Goal: Task Accomplishment & Management: Complete application form

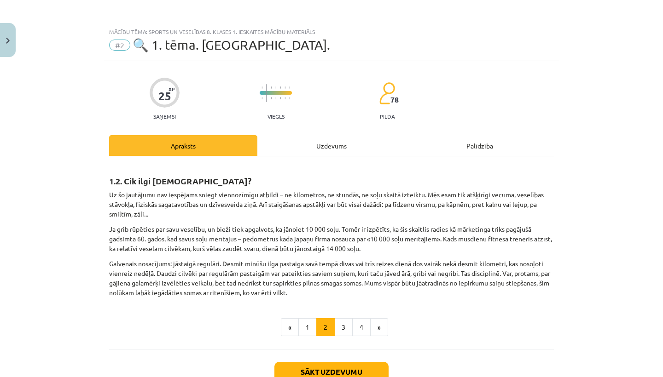
scroll to position [66, 0]
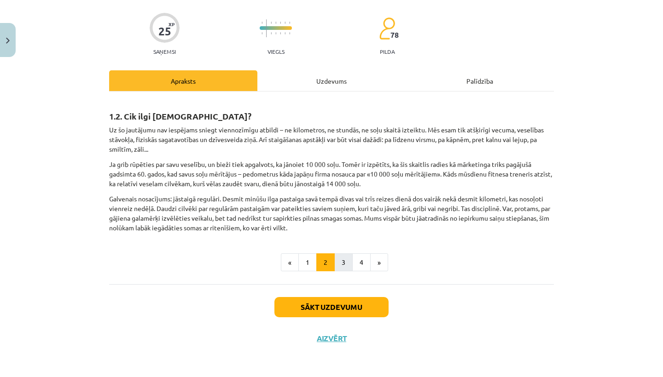
click at [340, 265] on button "3" at bounding box center [343, 263] width 18 height 18
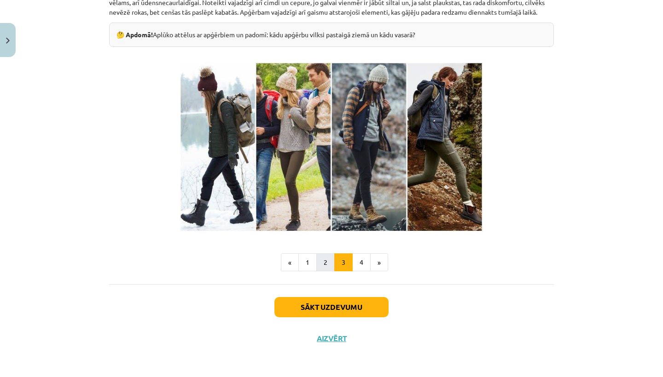
scroll to position [264, 0]
click at [363, 263] on button "4" at bounding box center [361, 263] width 18 height 18
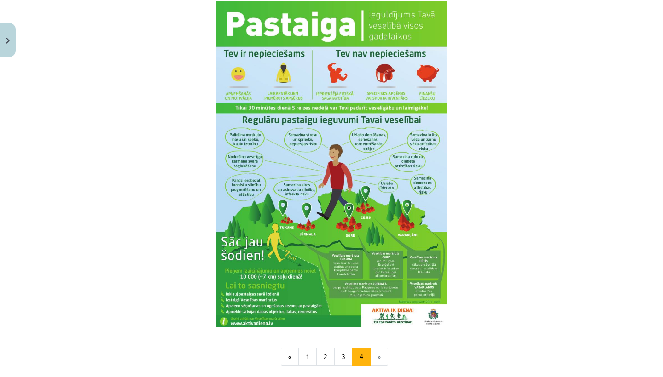
scroll to position [1016, 0]
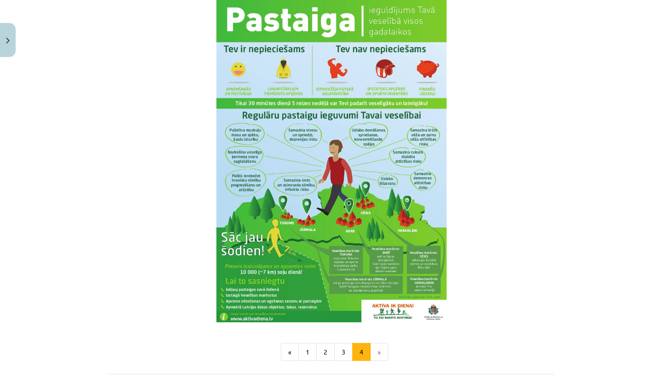
click at [382, 362] on li "»" at bounding box center [378, 352] width 17 height 18
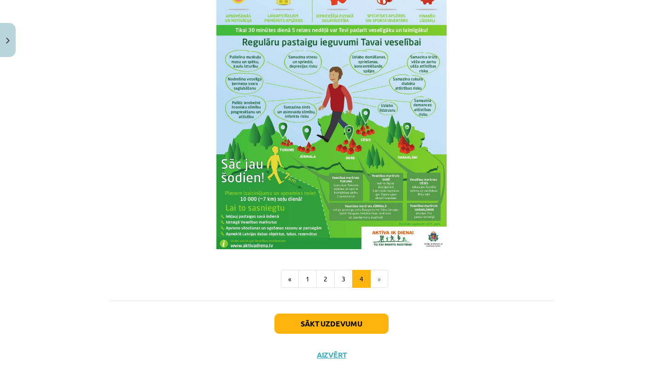
click at [364, 329] on button "Sākt uzdevumu" at bounding box center [331, 324] width 114 height 20
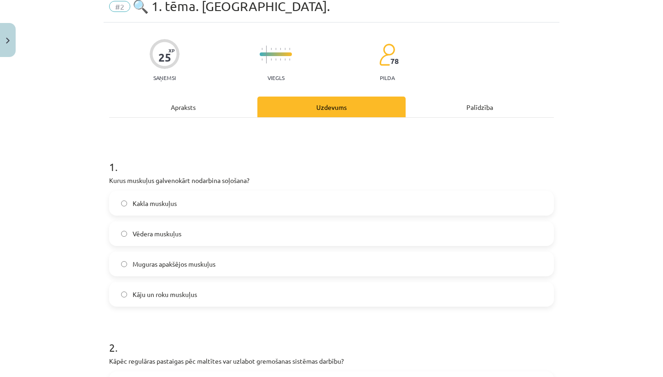
scroll to position [41, 0]
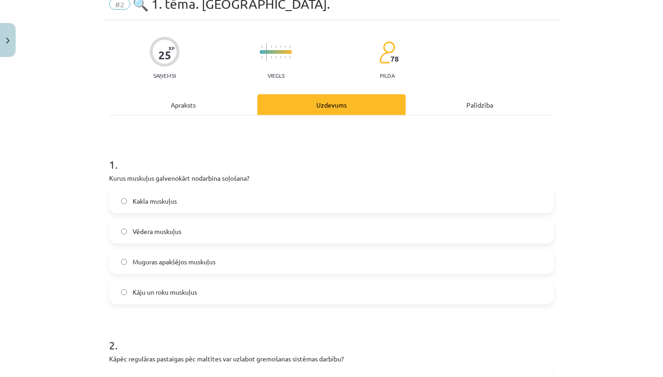
click at [291, 202] on label "Kakla muskuļus" at bounding box center [331, 201] width 443 height 23
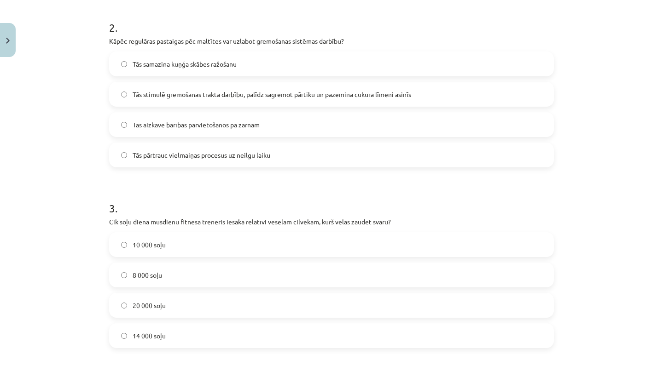
scroll to position [358, 0]
click at [297, 100] on span "Tās stimulē gremošanas trakta darbību, palīdz sagremot pārtiku un pazemina cuku…" at bounding box center [272, 96] width 278 height 10
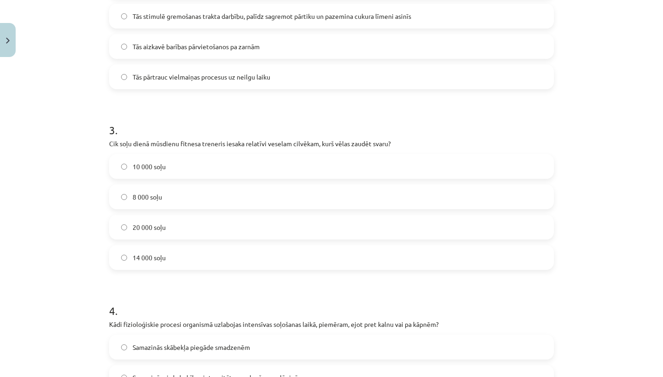
scroll to position [438, 0]
click at [250, 163] on label "10 000 soļu" at bounding box center [331, 166] width 443 height 23
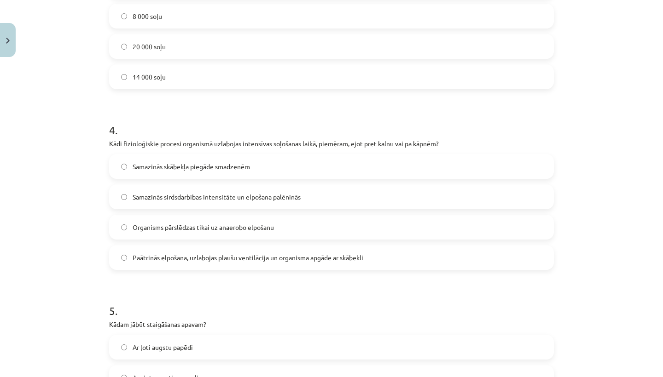
scroll to position [624, 0]
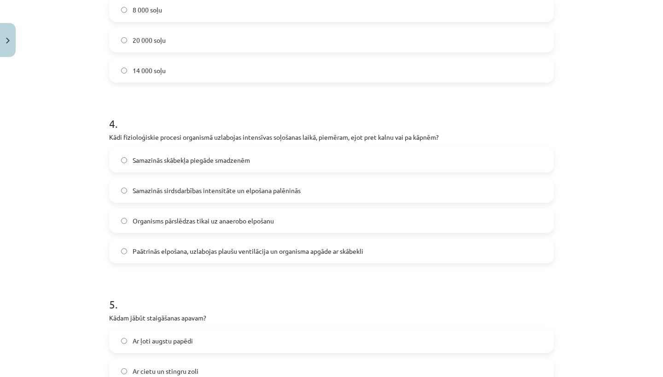
click at [316, 188] on label "Samazinās sirdsdarbības intensitāte un elpošana palēninās" at bounding box center [331, 190] width 443 height 23
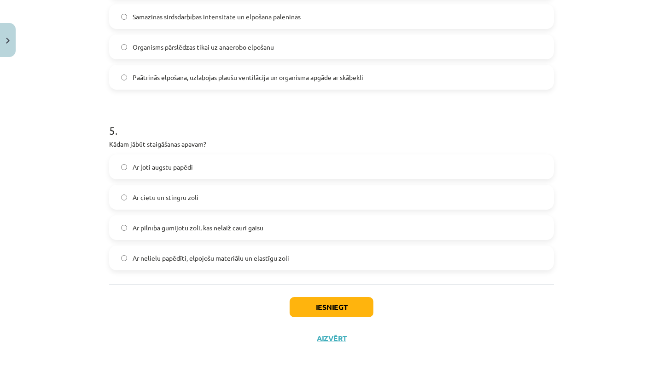
scroll to position [800, 0]
click at [301, 256] on label "Ar nelielu papēdīti, elpojošu materiālu un elastīgu zoli" at bounding box center [331, 258] width 443 height 23
click at [300, 301] on button "Iesniegt" at bounding box center [331, 307] width 84 height 20
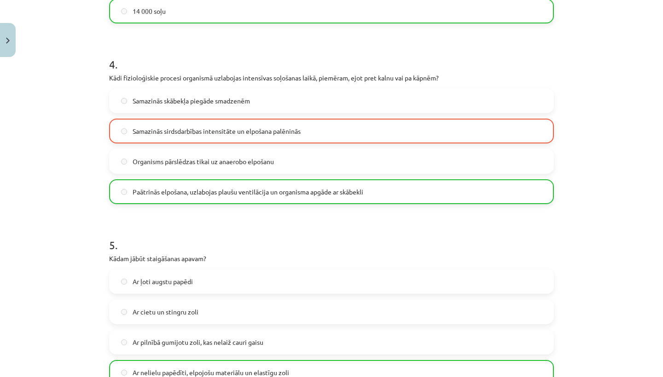
scroll to position [636, 0]
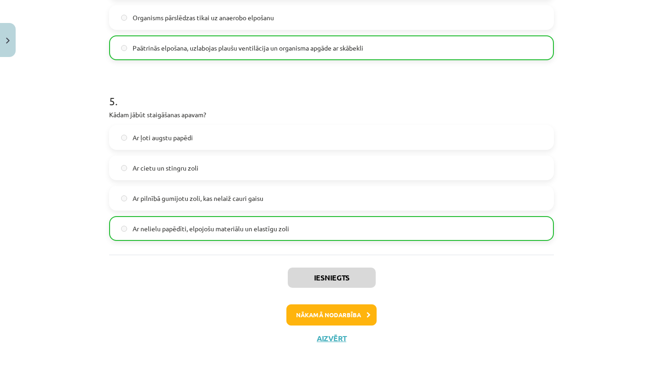
click at [313, 321] on button "Nākamā nodarbība" at bounding box center [331, 315] width 90 height 21
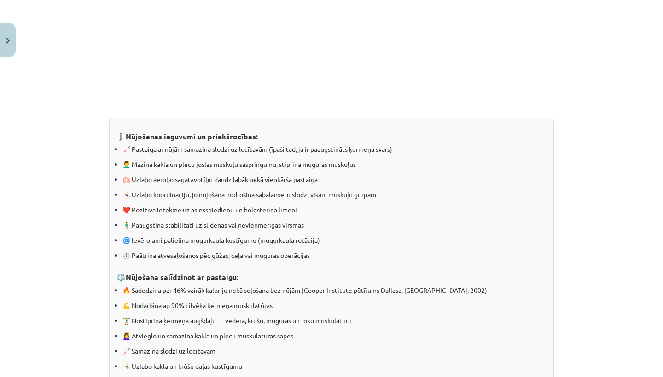
scroll to position [680, 0]
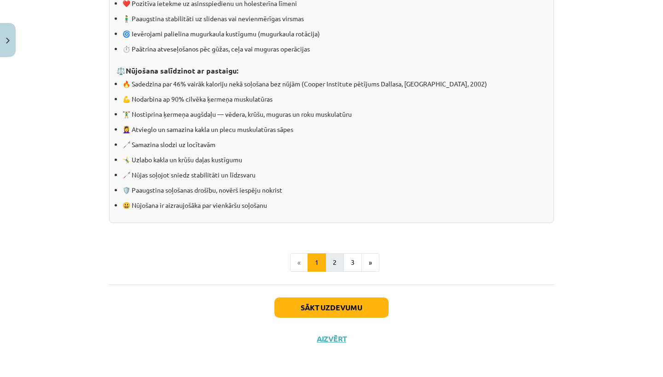
click at [332, 268] on button "2" at bounding box center [334, 263] width 18 height 18
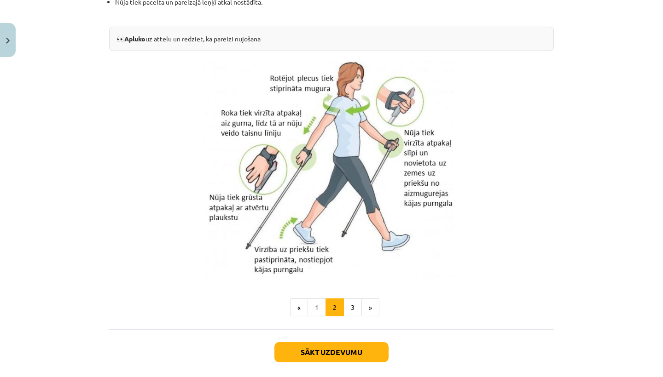
scroll to position [1818, 0]
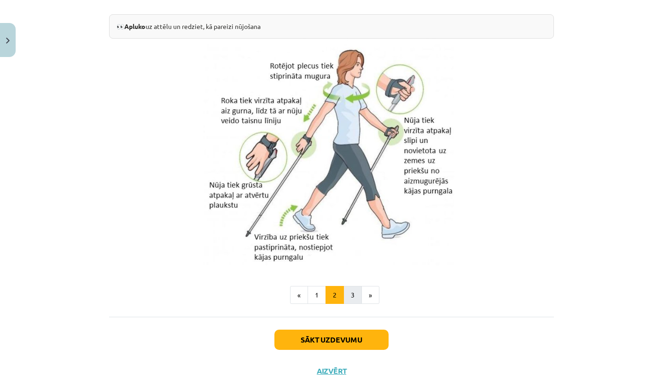
click at [353, 294] on button "3" at bounding box center [352, 295] width 18 height 18
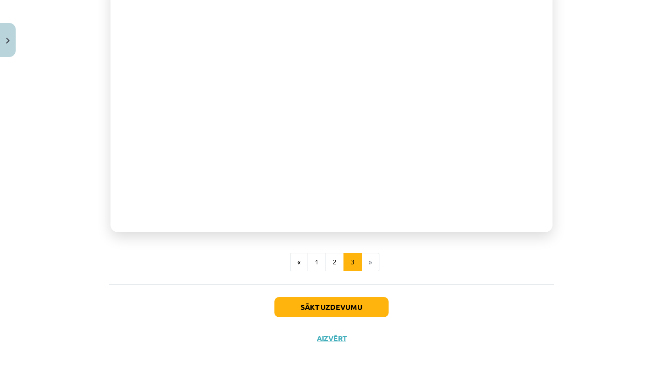
scroll to position [233, 0]
click at [375, 297] on button "Sākt uzdevumu" at bounding box center [331, 307] width 114 height 20
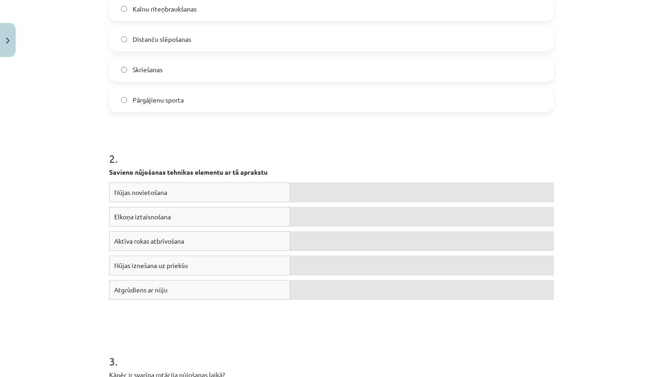
scroll to position [23, 0]
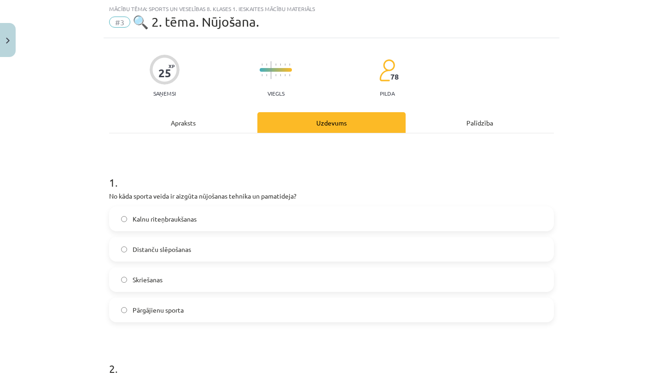
click at [267, 258] on label "Distanču slēpošanas" at bounding box center [331, 249] width 443 height 23
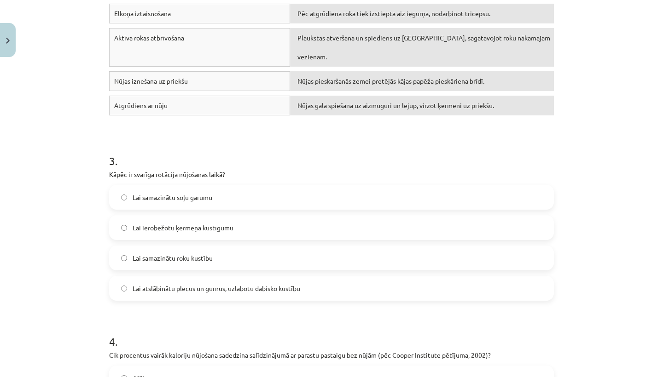
scroll to position [436, 0]
click at [285, 289] on span "Lai atslābinātu plecus un gurnus, uzlabotu dabisko kustību" at bounding box center [217, 289] width 168 height 10
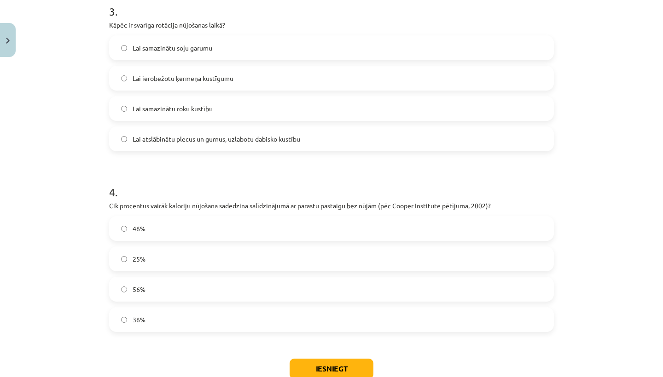
scroll to position [587, 0]
click at [261, 284] on label "56%" at bounding box center [331, 288] width 443 height 23
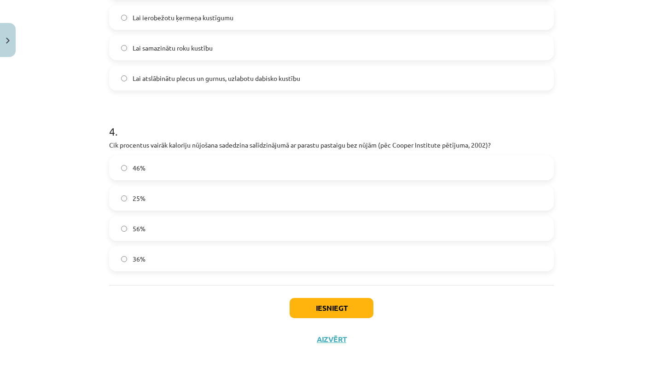
scroll to position [647, 0]
click at [295, 303] on button "Iesniegt" at bounding box center [331, 309] width 84 height 20
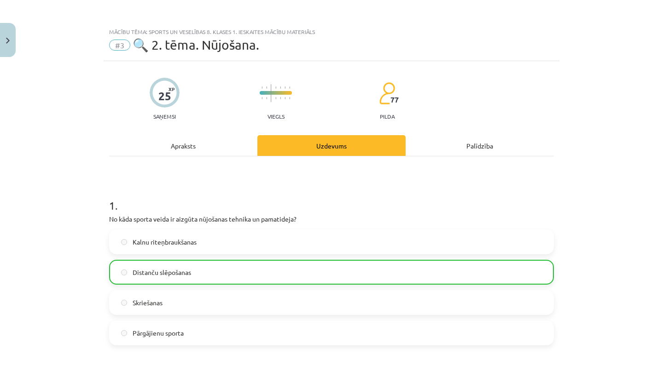
scroll to position [0, 0]
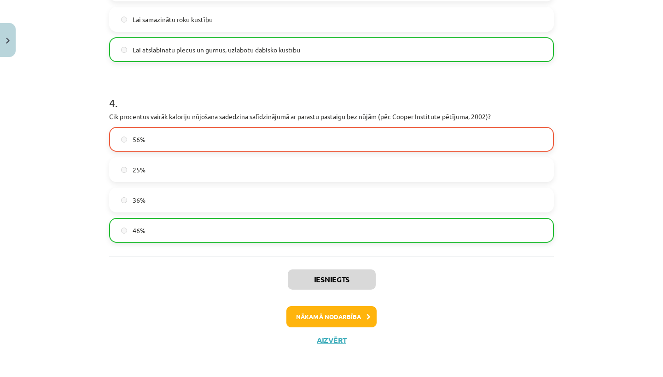
click at [312, 308] on button "Nākamā nodarbība" at bounding box center [331, 316] width 90 height 21
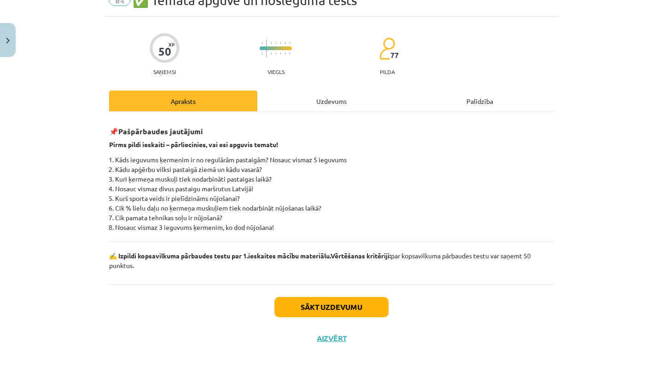
scroll to position [45, 0]
click at [312, 308] on button "Sākt uzdevumu" at bounding box center [331, 307] width 114 height 20
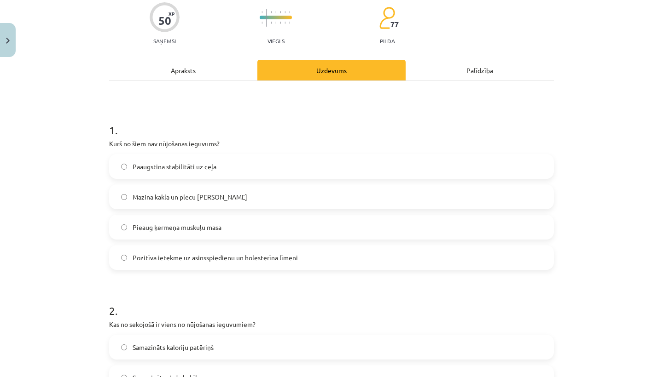
scroll to position [74, 0]
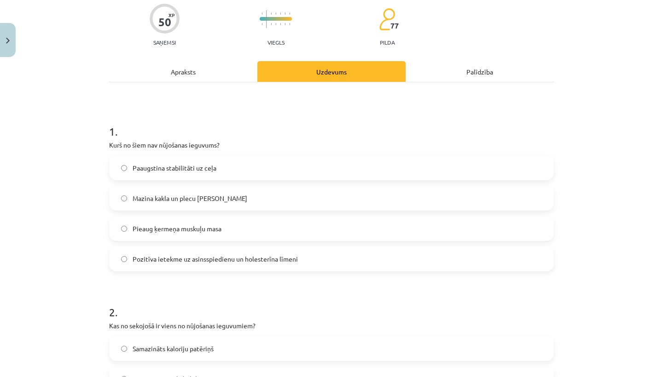
click at [315, 231] on label "Pieaug ķermeņa muskuļu masa" at bounding box center [331, 228] width 443 height 23
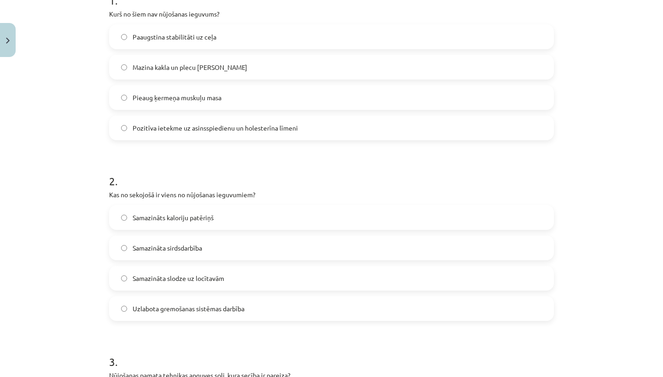
scroll to position [229, 0]
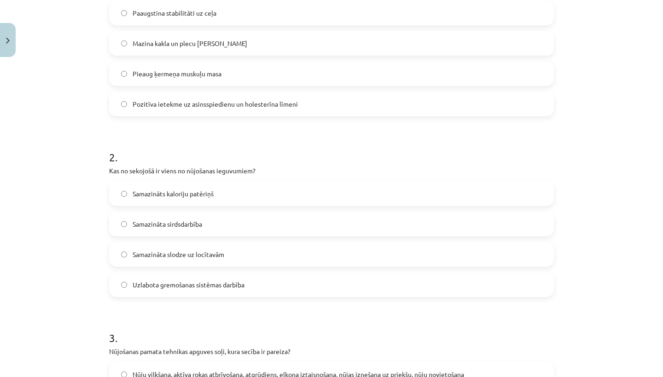
click at [291, 246] on label "Samazināta slodze uz locītavām" at bounding box center [331, 254] width 443 height 23
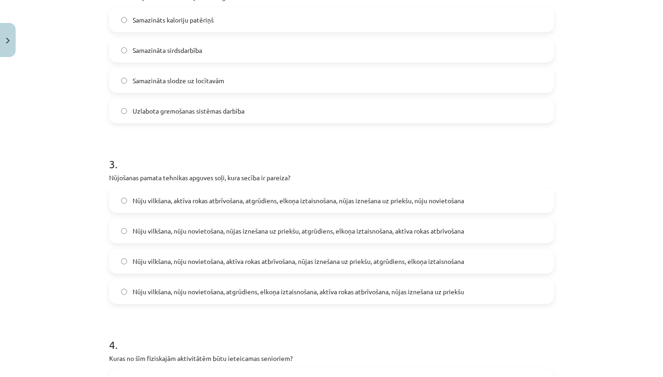
scroll to position [405, 0]
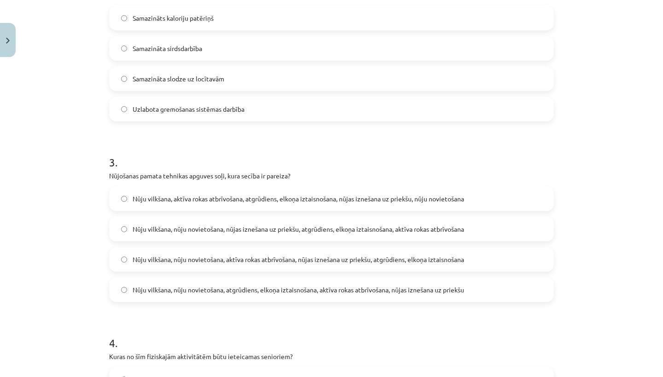
click at [287, 206] on label "Nūju vilkšana, aktīva rokas atbrīvošana, atgrūdiens, elkoņa iztaisnošana, nūjas…" at bounding box center [331, 198] width 443 height 23
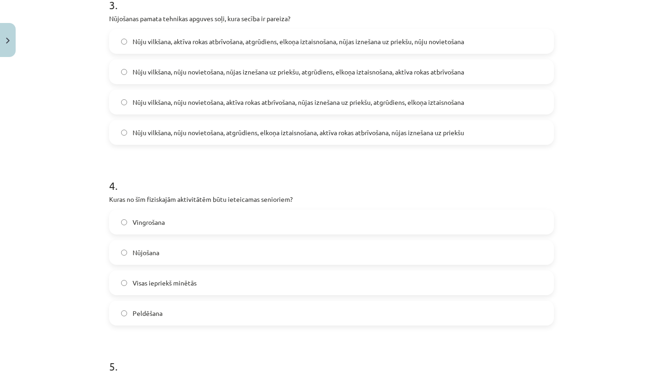
scroll to position [563, 0]
click at [292, 139] on label "Nūju vilkšana, nūju novietošana, atgrūdiens, elkoņa iztaisnošana, aktīva rokas …" at bounding box center [331, 132] width 443 height 23
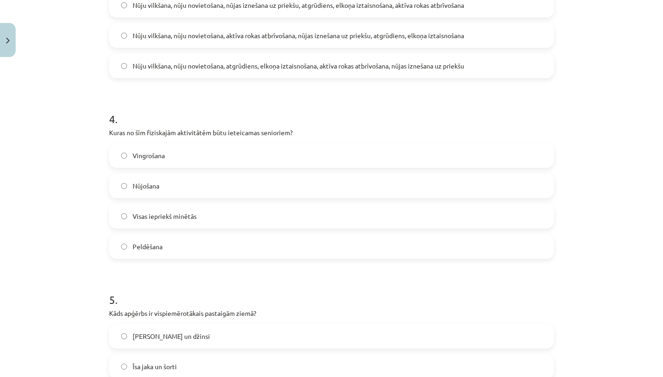
scroll to position [630, 0]
click at [262, 194] on label "Nūjošana" at bounding box center [331, 184] width 443 height 23
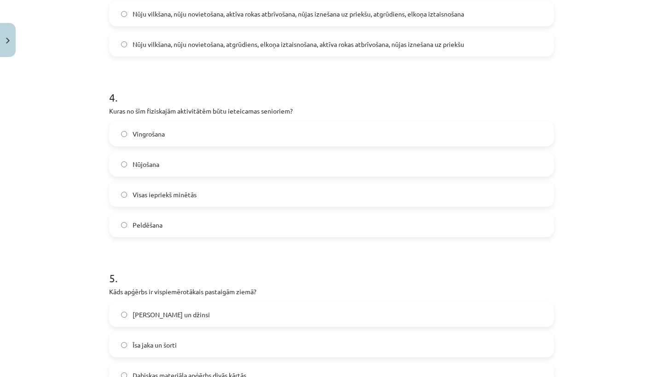
scroll to position [653, 0]
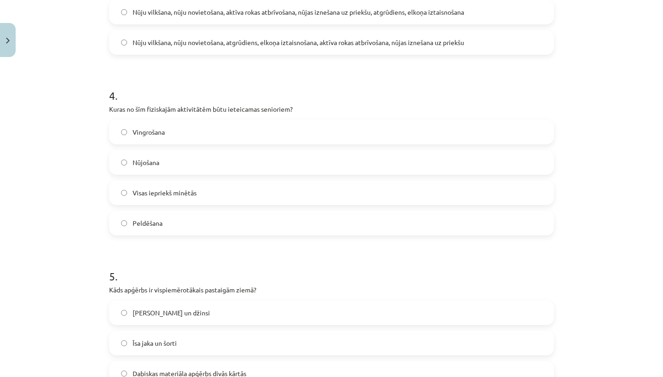
click at [261, 193] on label "Visas iepriekš minētās" at bounding box center [331, 192] width 443 height 23
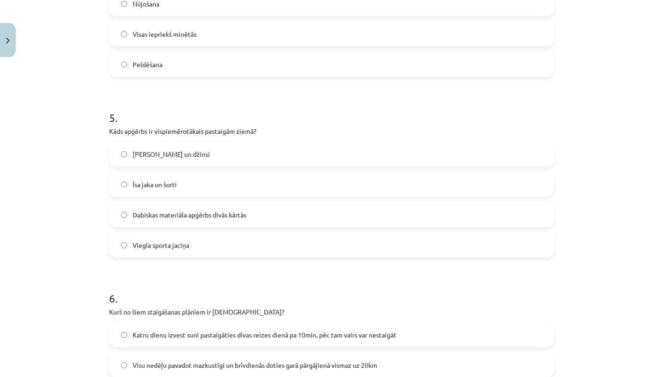
scroll to position [810, 0]
click at [259, 224] on label "Dabiskas materiāla apģērbs divās kārtās" at bounding box center [331, 215] width 443 height 23
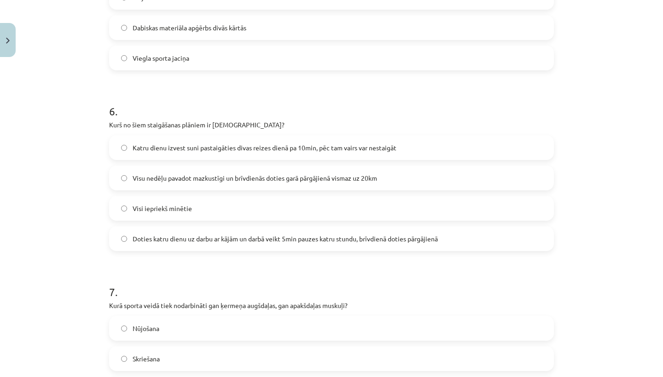
scroll to position [998, 0]
click at [253, 248] on label "Doties katru dienu uz darbu ar kājām un darbā veikt 5min pauzes katru stundu, b…" at bounding box center [331, 239] width 443 height 23
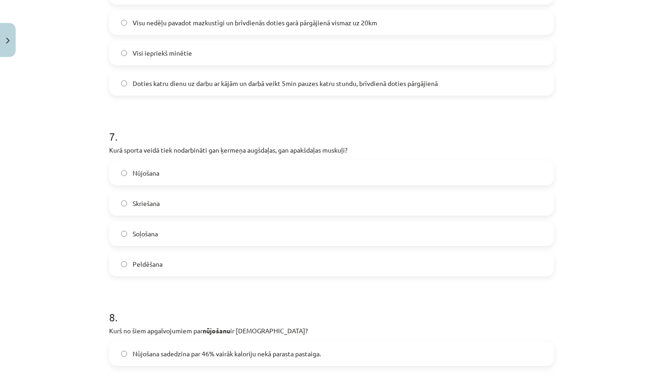
scroll to position [1153, 0]
click at [227, 180] on label "Nūjošana" at bounding box center [331, 173] width 443 height 23
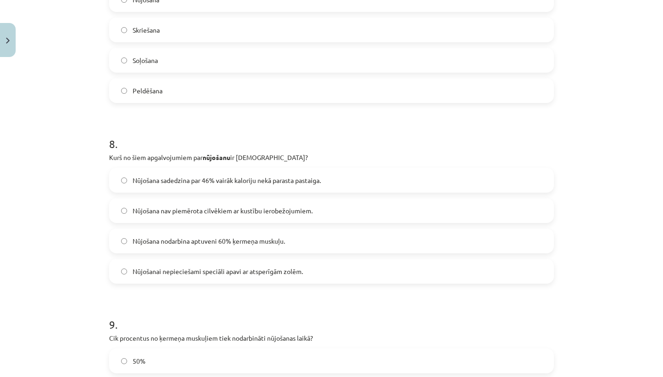
scroll to position [1340, 0]
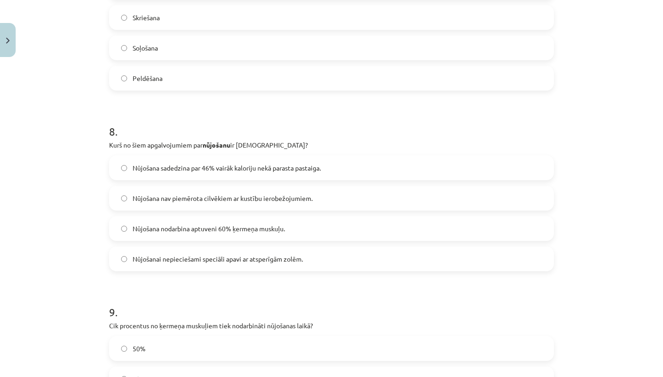
click at [231, 173] on label "Nūjošana sadedzina par 46% vairāk kaloriju nekā parasta pastaiga." at bounding box center [331, 167] width 443 height 23
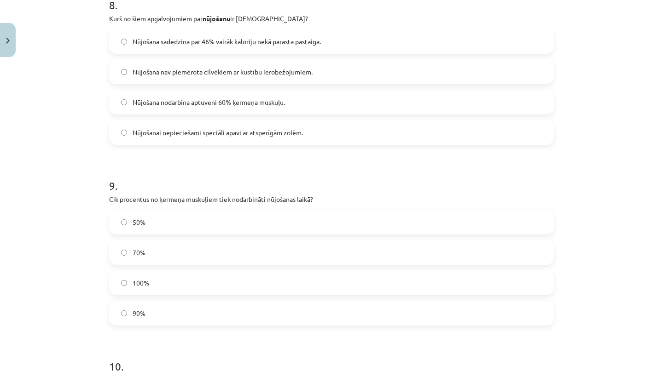
scroll to position [1498, 0]
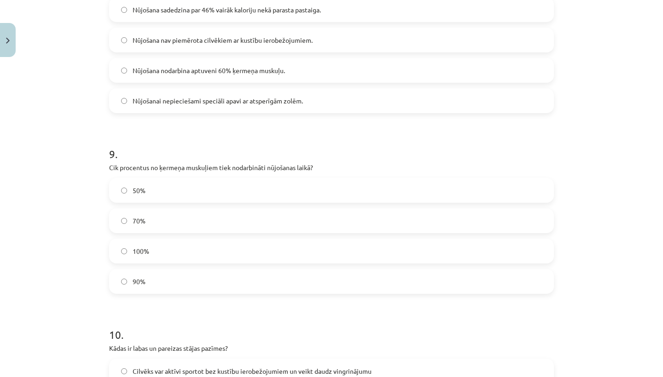
click at [193, 282] on label "90%" at bounding box center [331, 281] width 443 height 23
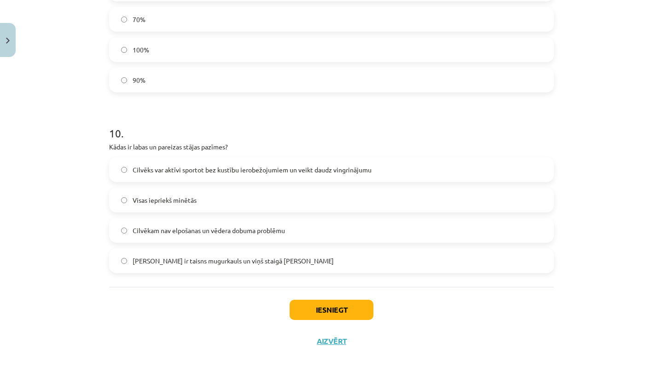
scroll to position [1702, 0]
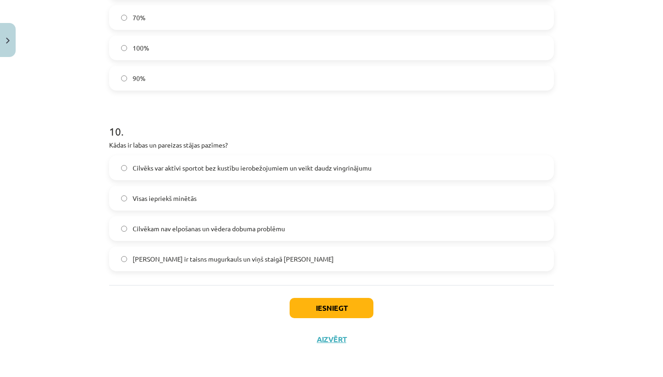
click at [207, 193] on label "Visas iepriekš minētās" at bounding box center [331, 198] width 443 height 23
click at [299, 310] on button "Iesniegt" at bounding box center [331, 307] width 84 height 20
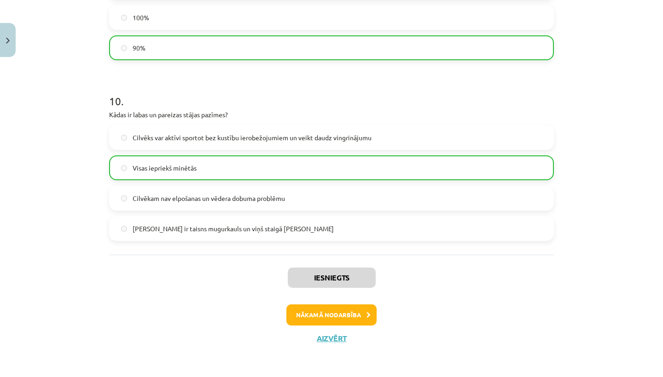
scroll to position [1733, 0]
click at [305, 316] on button "Nākamā nodarbība" at bounding box center [331, 315] width 90 height 21
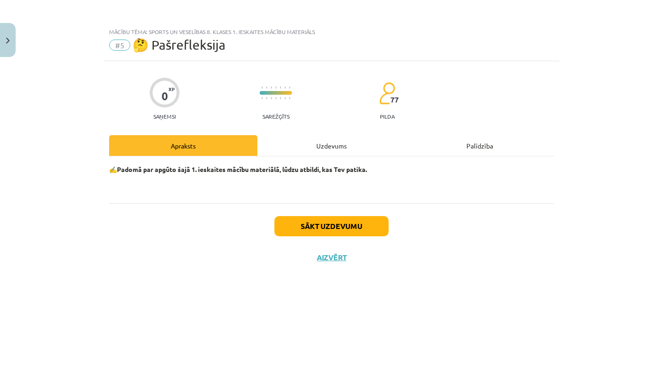
click at [320, 229] on button "Sākt uzdevumu" at bounding box center [331, 226] width 114 height 20
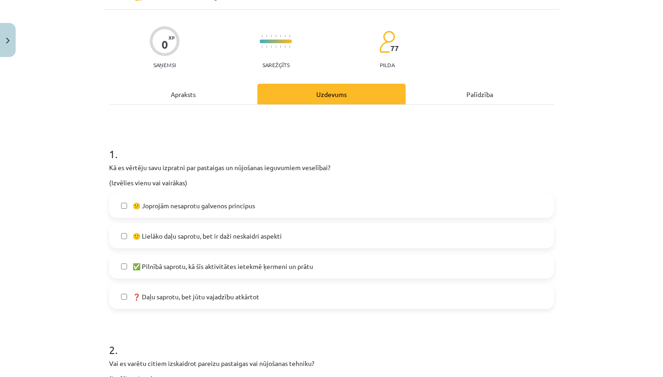
scroll to position [52, 0]
click at [304, 263] on span "✅ Pilnībā saprotu, kā šīs aktivitātes ietekmē ķermeni un prātu" at bounding box center [223, 267] width 180 height 10
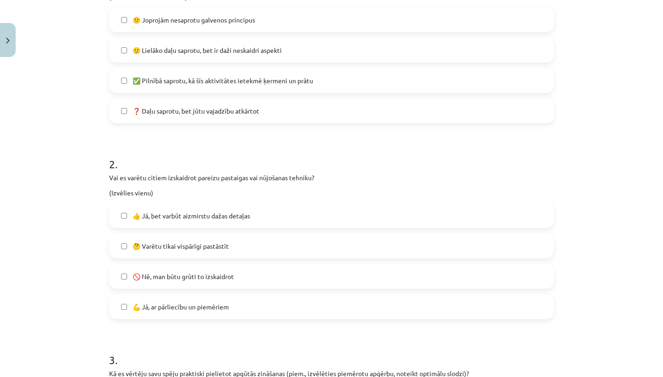
scroll to position [238, 0]
click at [300, 219] on label "👍 Jā, bet varbūt aizmirstu dažas detaļas" at bounding box center [331, 214] width 443 height 23
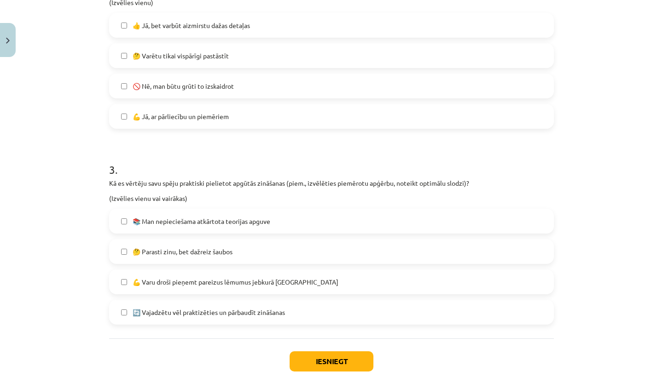
scroll to position [430, 0]
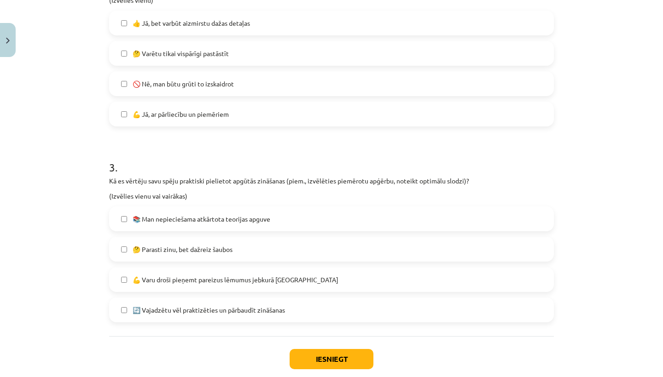
click at [270, 283] on span "💪 Varu droši pieņemt pareizus lēmumus jebkurā situācijā" at bounding box center [236, 280] width 206 height 10
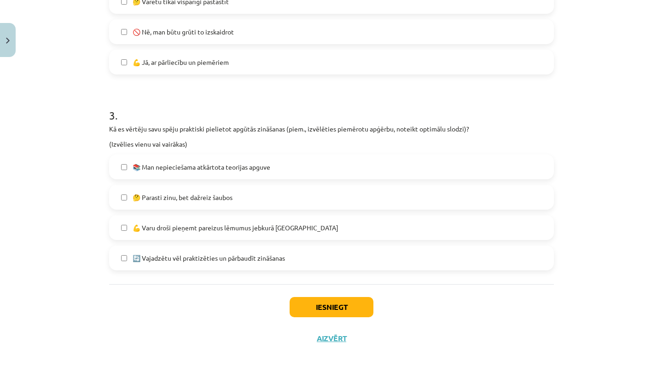
scroll to position [484, 0]
click at [296, 302] on button "Iesniegt" at bounding box center [331, 307] width 84 height 20
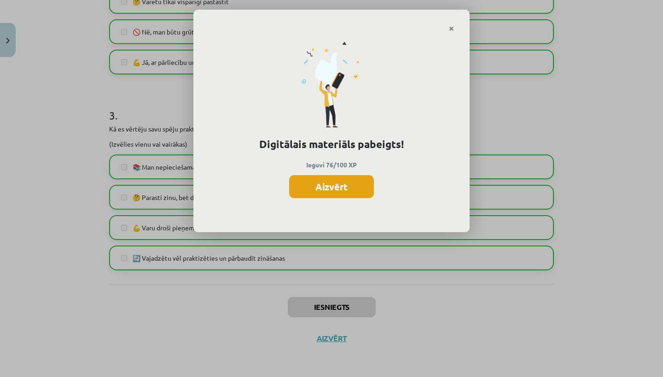
click at [345, 189] on button "Aizvērt" at bounding box center [331, 186] width 85 height 23
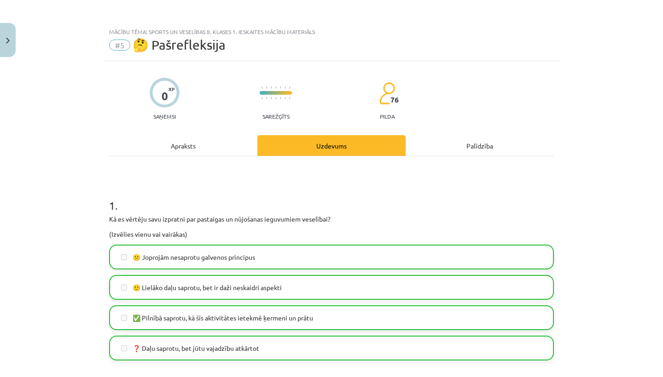
scroll to position [0, 0]
click at [10, 41] on button "Close" at bounding box center [8, 40] width 16 height 34
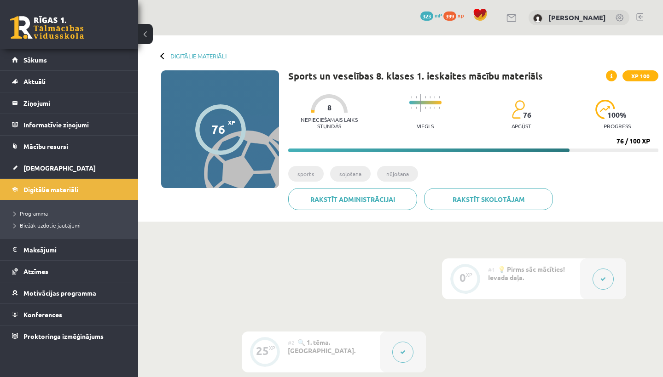
click at [143, 34] on button at bounding box center [145, 34] width 15 height 20
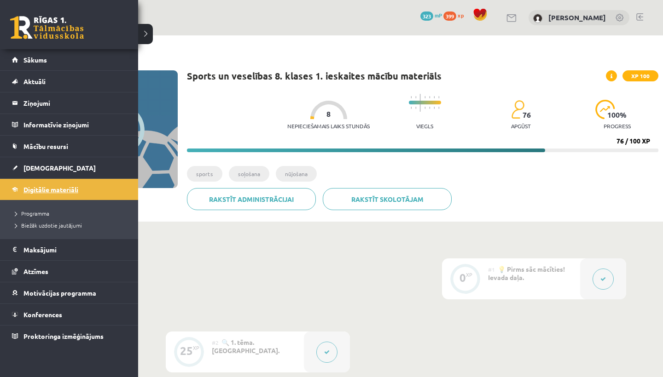
click at [42, 184] on link "Digitālie materiāli" at bounding box center [69, 189] width 115 height 21
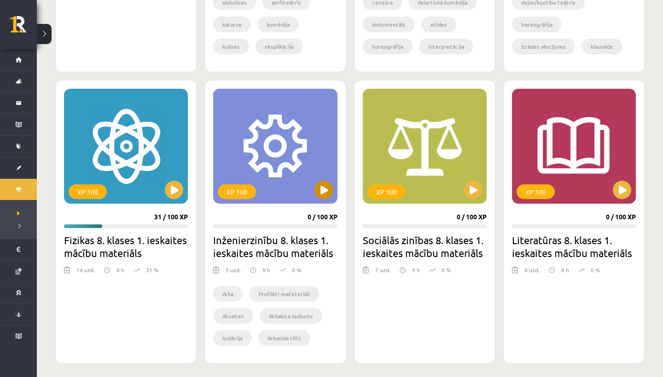
scroll to position [472, 0]
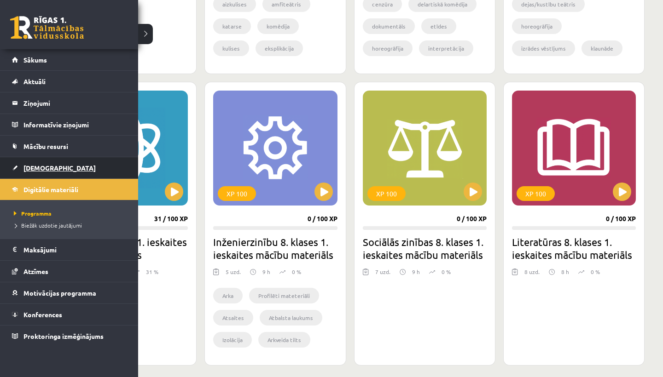
click at [24, 168] on span "[DEMOGRAPHIC_DATA]" at bounding box center [59, 168] width 72 height 8
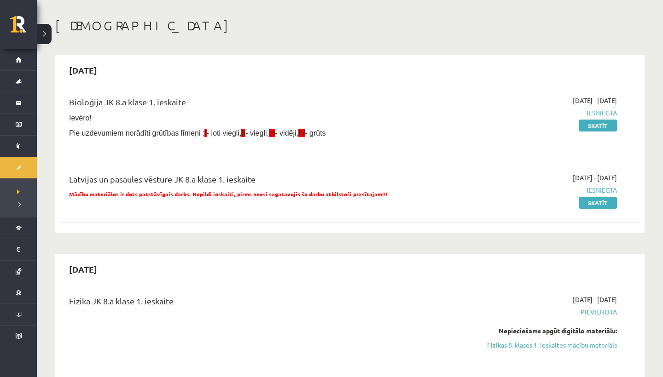
scroll to position [35, 0]
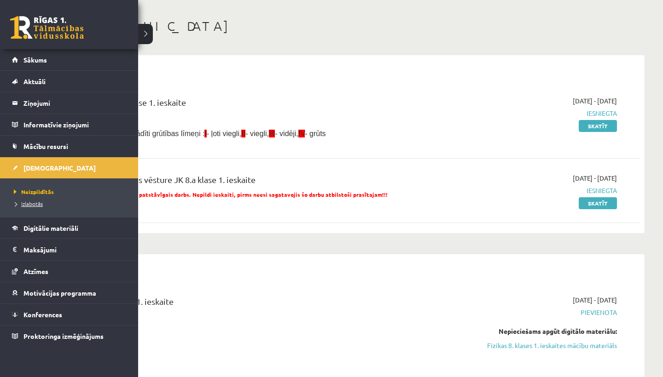
click at [33, 203] on span "Izlabotās" at bounding box center [27, 203] width 31 height 7
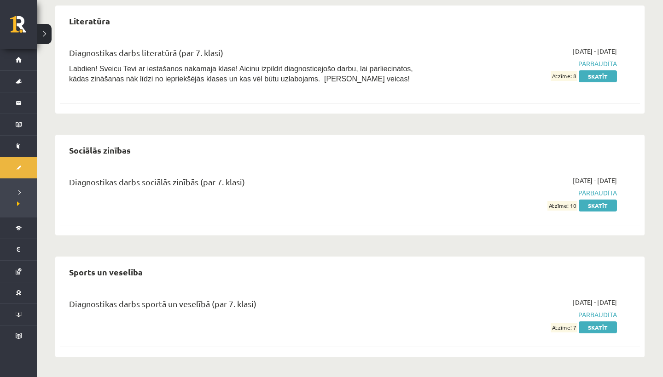
scroll to position [981, 0]
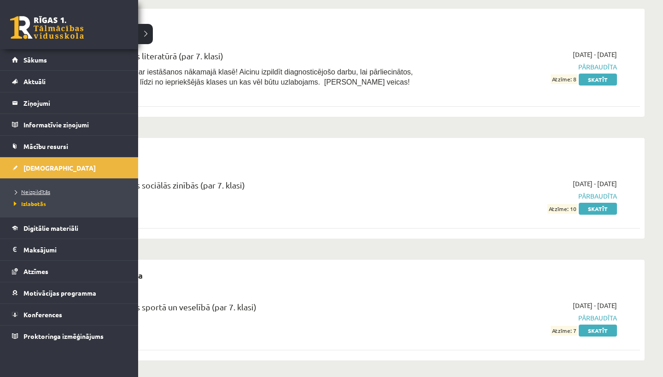
click at [32, 191] on span "Neizpildītās" at bounding box center [31, 191] width 39 height 7
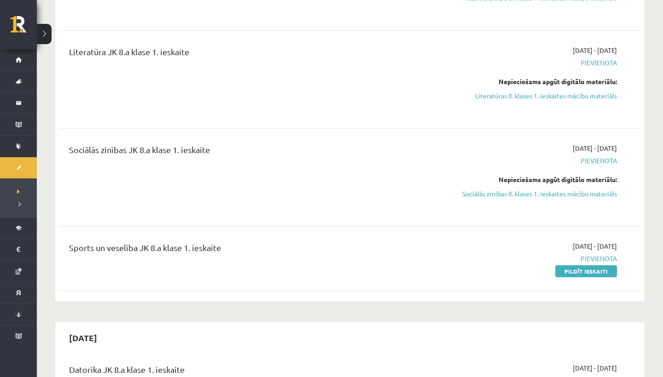
scroll to position [482, 0]
click at [561, 269] on link "Pildīt ieskaiti" at bounding box center [586, 271] width 62 height 12
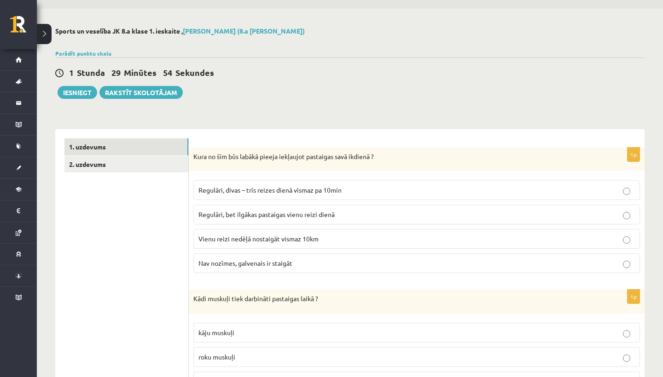
scroll to position [27, 0]
click at [418, 186] on p "Regulāri, divas – trīs reizes dienā vismaz pa 10min" at bounding box center [416, 190] width 436 height 10
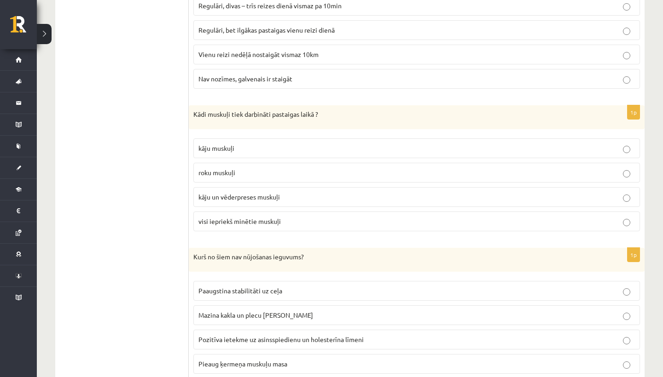
scroll to position [212, 0]
click at [380, 221] on p "visi iepriekš minētie muskuļi" at bounding box center [416, 221] width 436 height 10
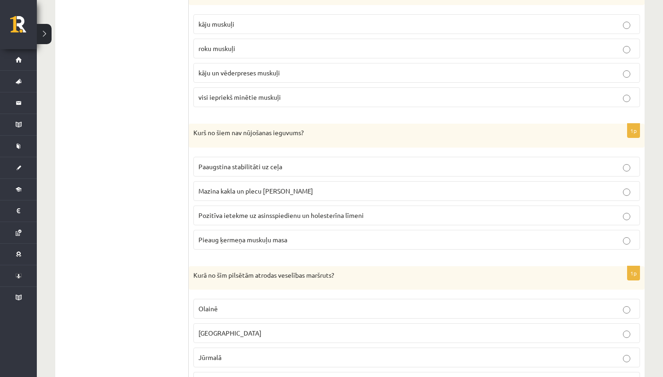
scroll to position [335, 0]
click at [383, 193] on p "Mazina kakla un plecu joslas saspringumu" at bounding box center [416, 191] width 436 height 10
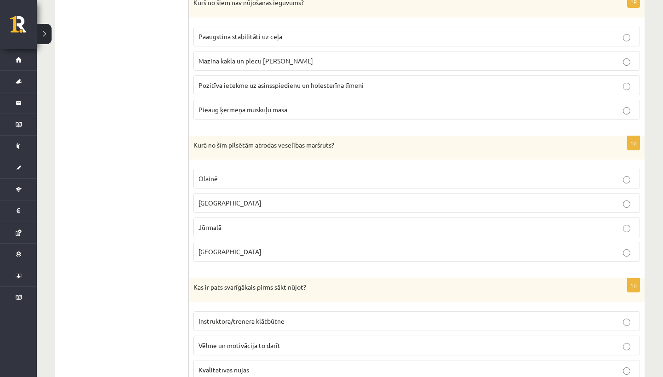
scroll to position [466, 0]
click at [353, 231] on label "Jūrmalā" at bounding box center [416, 227] width 446 height 20
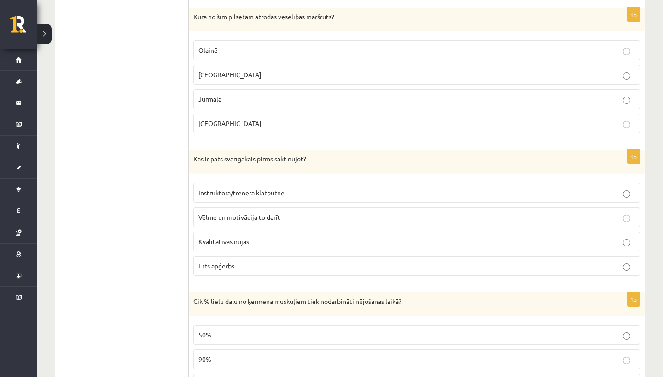
scroll to position [595, 0]
click at [354, 191] on p "Instruktora/trenera klātbūtne" at bounding box center [416, 192] width 436 height 10
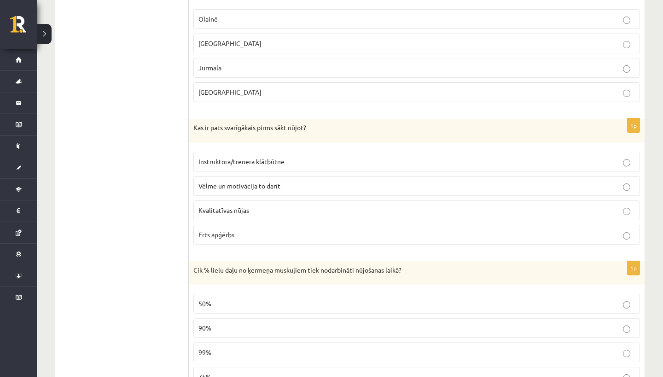
scroll to position [626, 0]
click at [354, 191] on label "Vēlme un motivācija to darīt" at bounding box center [416, 185] width 446 height 20
click at [354, 166] on label "Instruktora/trenera klātbūtne" at bounding box center [416, 161] width 446 height 20
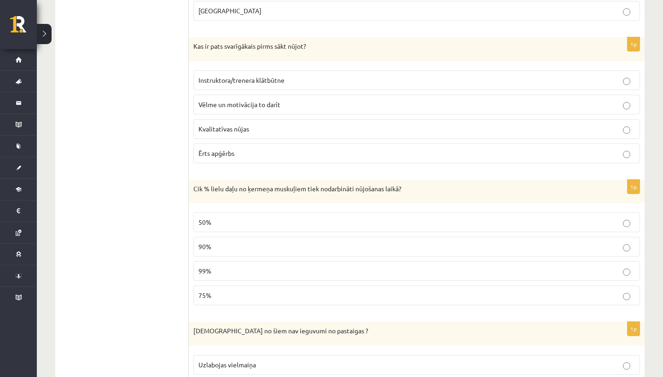
scroll to position [743, 0]
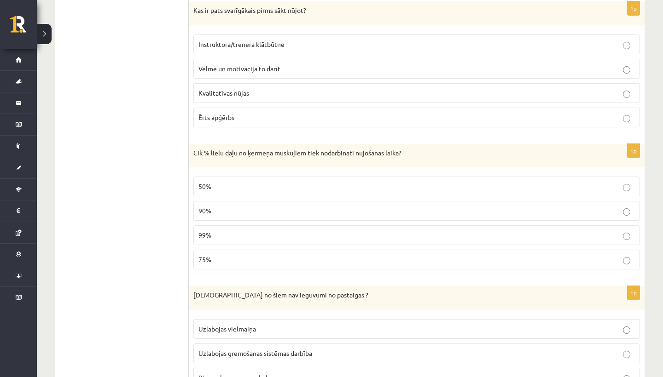
click at [286, 209] on p "90%" at bounding box center [416, 211] width 436 height 10
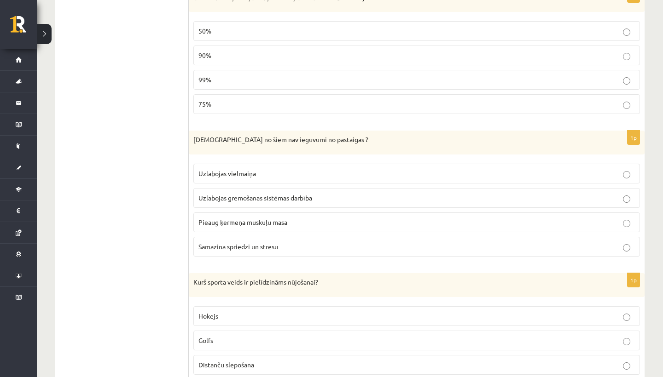
scroll to position [899, 0]
click at [329, 217] on p "Pieaug ķermeņa muskuļu masa" at bounding box center [416, 222] width 436 height 10
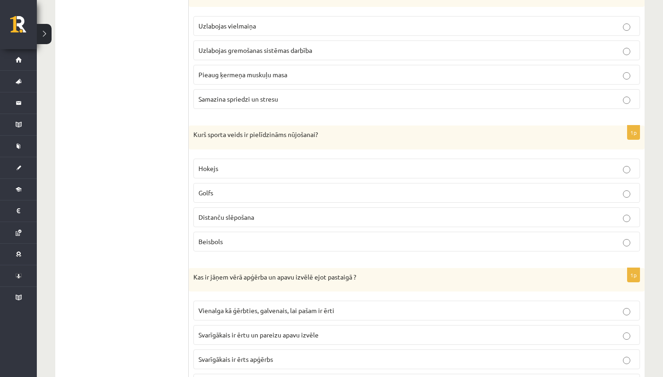
scroll to position [1049, 0]
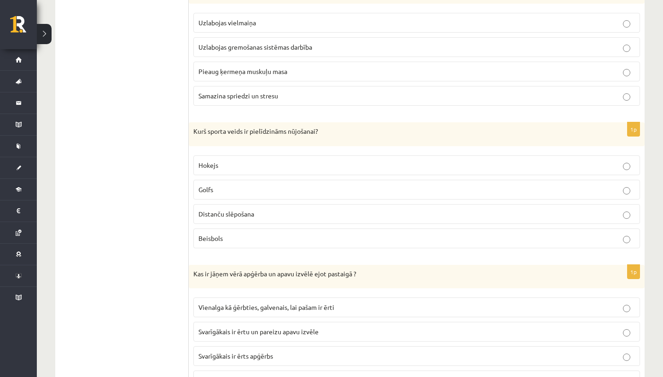
click at [329, 214] on p "Distanču slēpošana" at bounding box center [416, 214] width 436 height 10
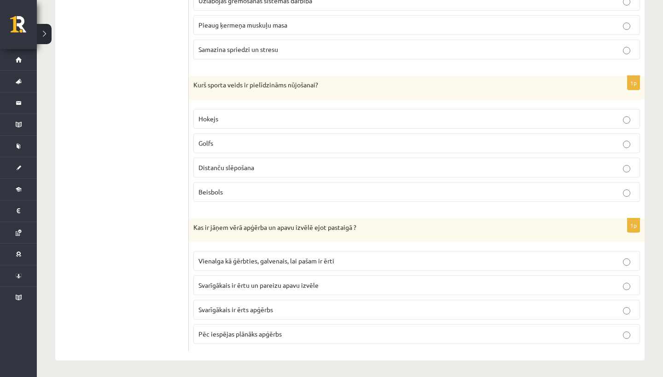
scroll to position [1095, 0]
click at [372, 287] on p "Svarīgākais ir ērtu un pareizu apavu izvēle" at bounding box center [416, 286] width 436 height 10
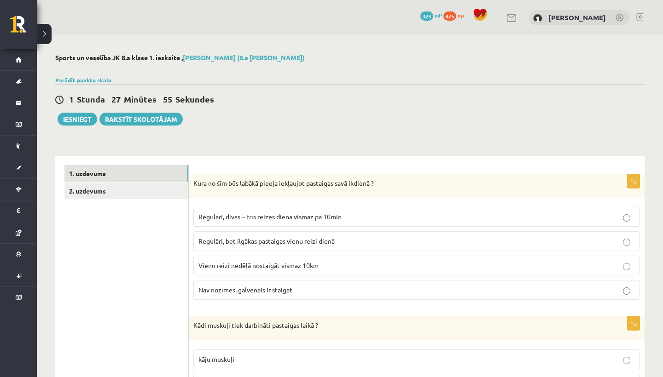
scroll to position [0, 0]
click at [132, 194] on link "2. uzdevums" at bounding box center [126, 191] width 124 height 17
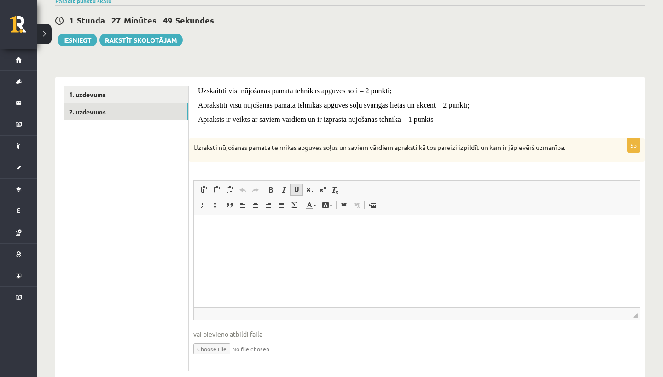
scroll to position [79, 0]
click at [286, 243] on html at bounding box center [416, 230] width 445 height 28
click at [395, 229] on p "**********" at bounding box center [416, 229] width 427 height 9
click at [463, 243] on html "**********" at bounding box center [416, 230] width 445 height 28
click at [243, 232] on p "**********" at bounding box center [416, 229] width 427 height 9
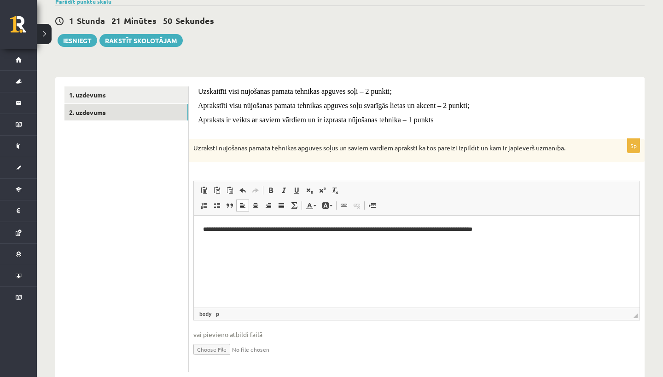
click at [368, 230] on p "**********" at bounding box center [416, 229] width 427 height 9
click at [476, 228] on p "**********" at bounding box center [416, 229] width 427 height 9
click at [276, 239] on p "**********" at bounding box center [416, 234] width 427 height 18
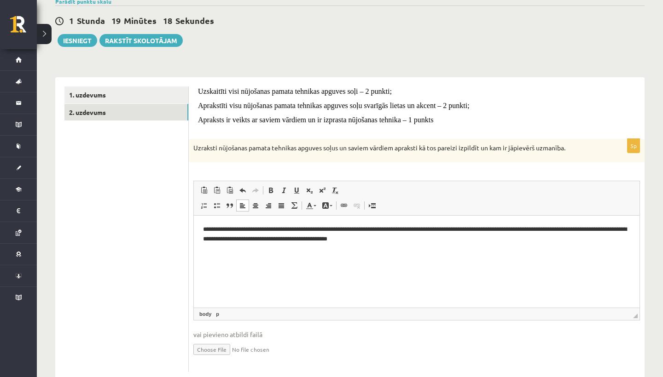
click at [413, 243] on p "**********" at bounding box center [416, 234] width 427 height 18
click at [224, 242] on p "**********" at bounding box center [416, 234] width 427 height 18
click at [224, 237] on p "**********" at bounding box center [416, 234] width 427 height 18
click at [427, 231] on p "**********" at bounding box center [416, 234] width 427 height 18
click at [327, 231] on p "**********" at bounding box center [416, 234] width 427 height 18
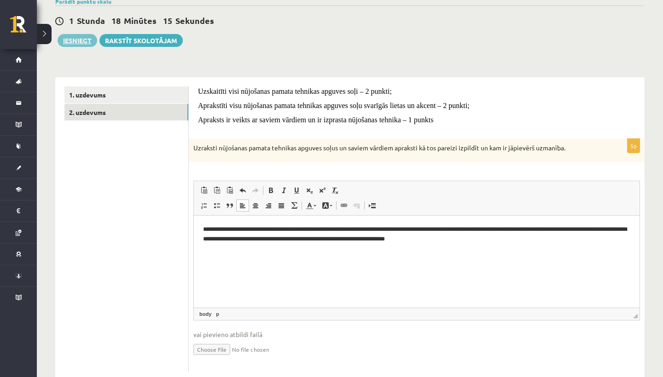
click at [72, 37] on button "Iesniegt" at bounding box center [78, 40] width 40 height 13
click at [478, 246] on html "**********" at bounding box center [416, 234] width 445 height 37
click at [72, 35] on button "Iesniegt" at bounding box center [78, 40] width 40 height 13
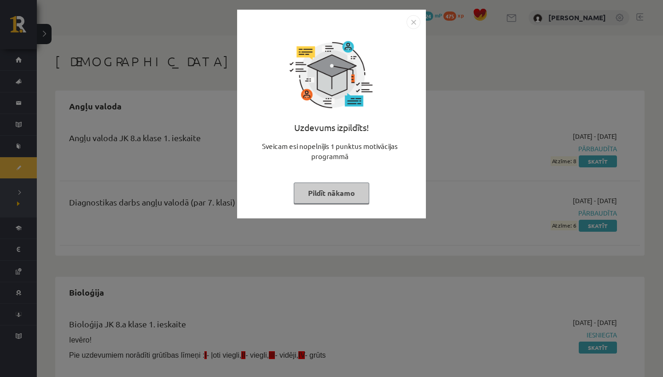
click at [412, 19] on img "Close" at bounding box center [413, 22] width 14 height 14
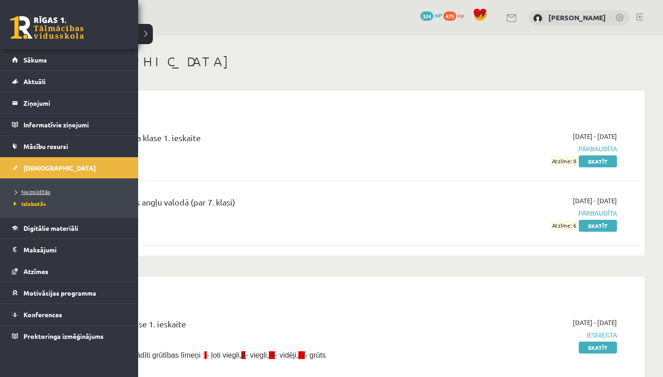
click at [27, 189] on span "Neizpildītās" at bounding box center [31, 191] width 39 height 7
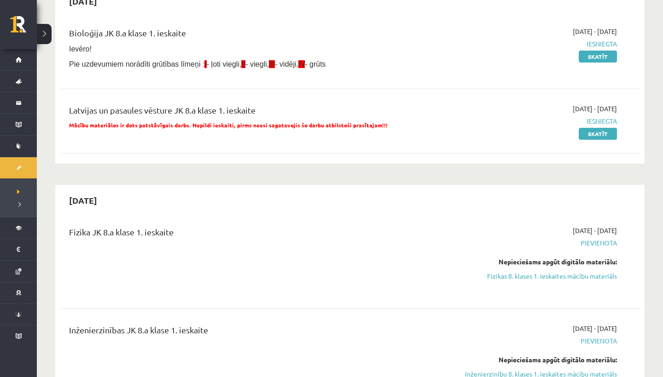
scroll to position [105, 0]
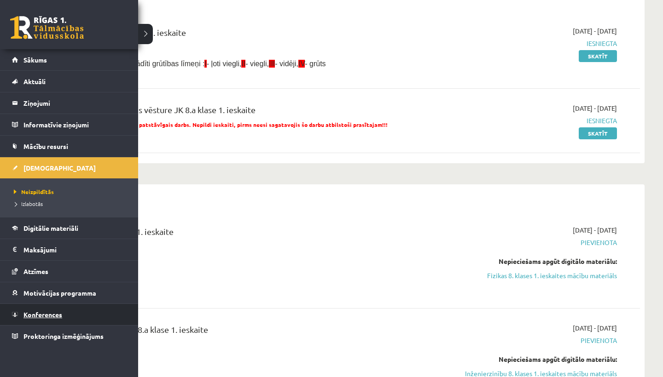
click at [47, 312] on span "Konferences" at bounding box center [42, 315] width 39 height 8
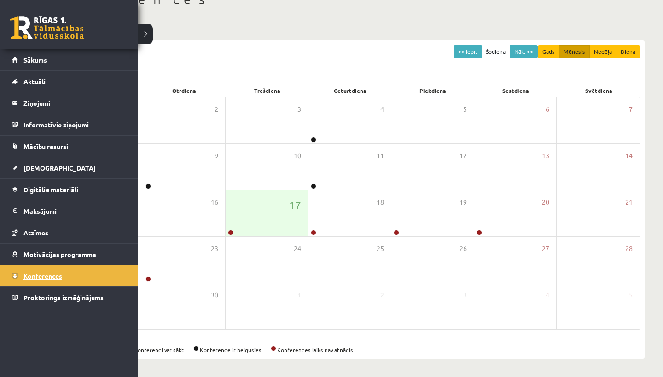
scroll to position [62, 0]
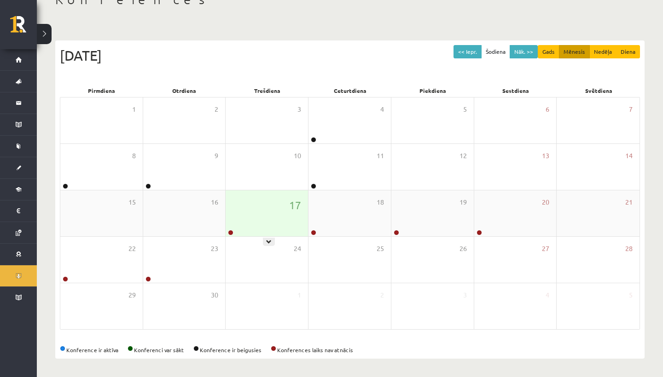
click at [260, 229] on div "17" at bounding box center [266, 214] width 82 height 46
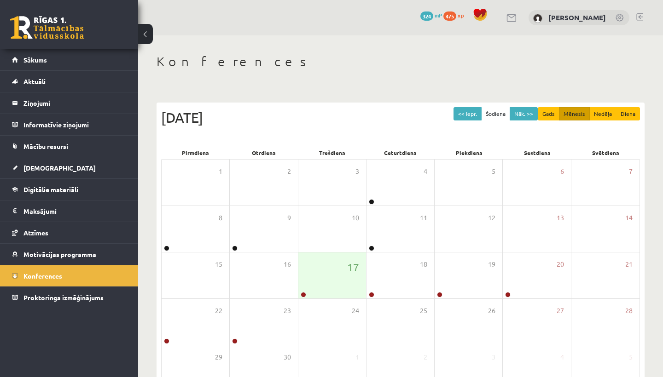
scroll to position [62, 0]
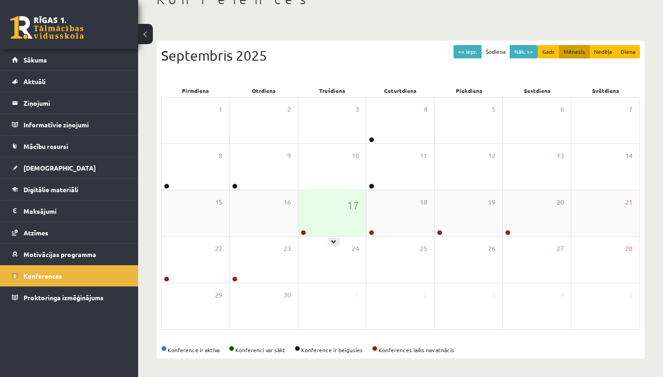
click at [328, 206] on div "17" at bounding box center [332, 214] width 68 height 46
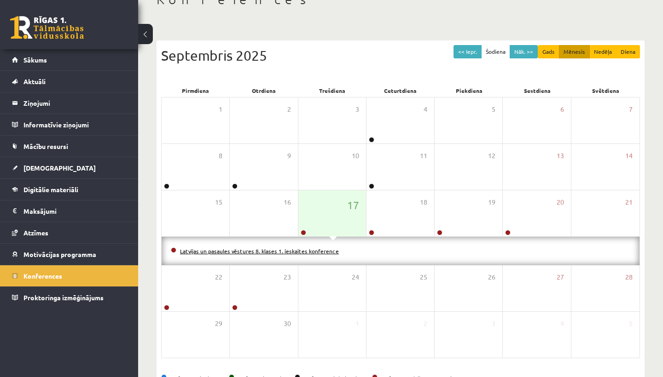
click at [307, 251] on link "Latvijas un pasaules vēstures 8. klases 1. ieskaites konference" at bounding box center [259, 251] width 159 height 7
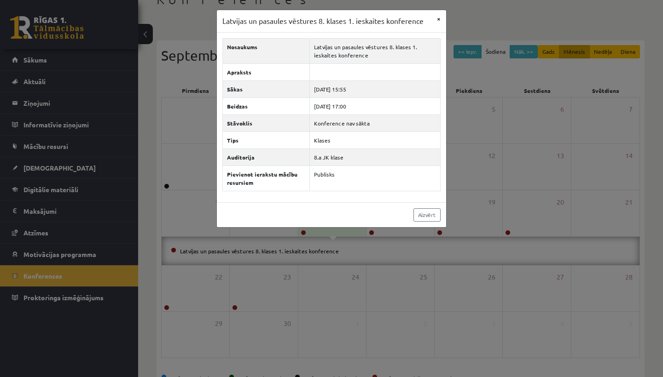
click at [440, 22] on button "×" at bounding box center [438, 18] width 15 height 17
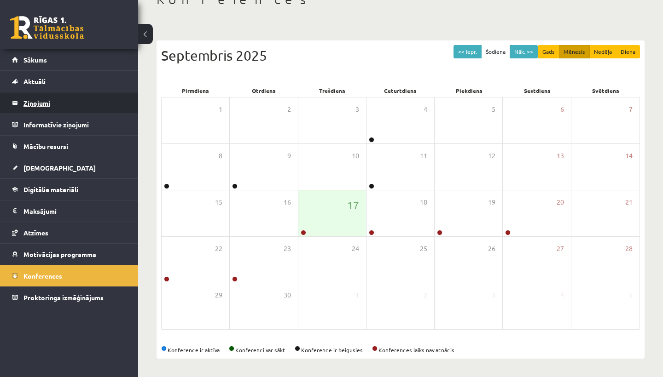
click at [51, 106] on legend "Ziņojumi 0" at bounding box center [74, 102] width 103 height 21
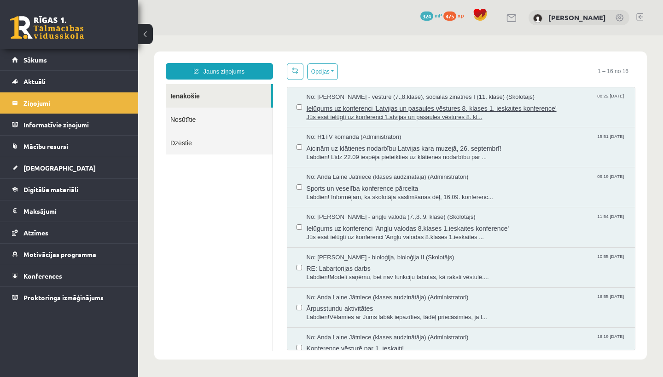
click at [377, 119] on span "Jūs esat ielūgti uz konferenci 'Latvijas un pasaules vēstures 8. kl..." at bounding box center [465, 117] width 319 height 9
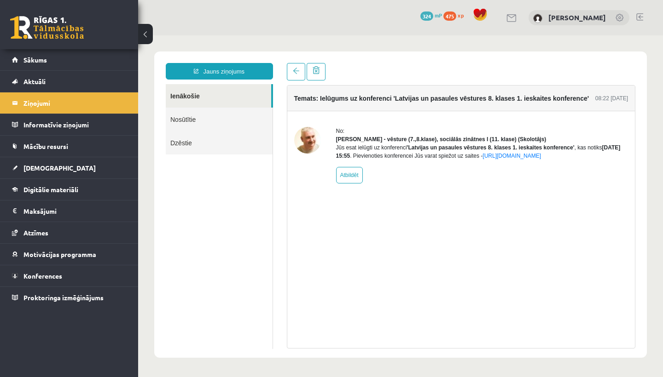
click at [308, 144] on img at bounding box center [307, 140] width 27 height 27
click at [482, 159] on link "[URL][DOMAIN_NAME]" at bounding box center [511, 156] width 58 height 6
click at [47, 271] on link "Konferences" at bounding box center [69, 276] width 115 height 21
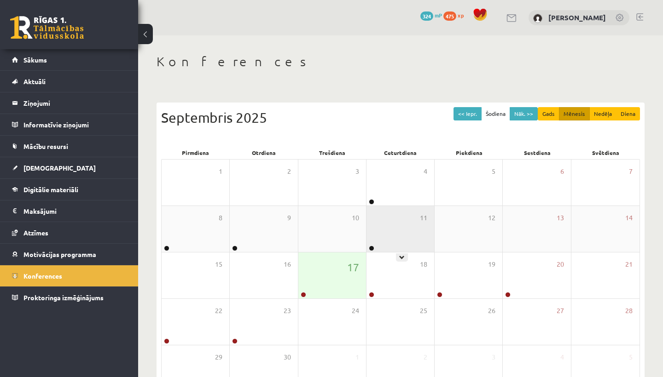
click at [388, 219] on div "11" at bounding box center [400, 229] width 68 height 46
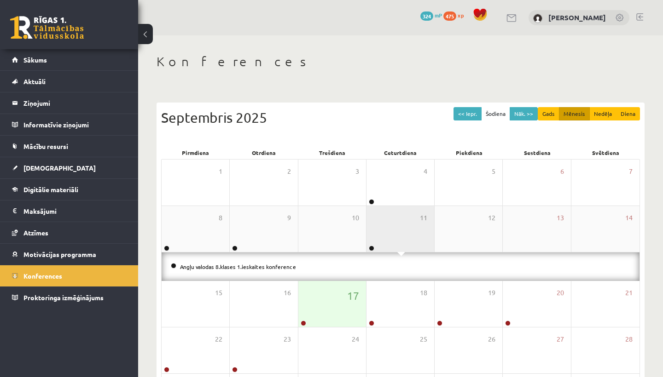
click at [387, 219] on div "11" at bounding box center [400, 229] width 68 height 46
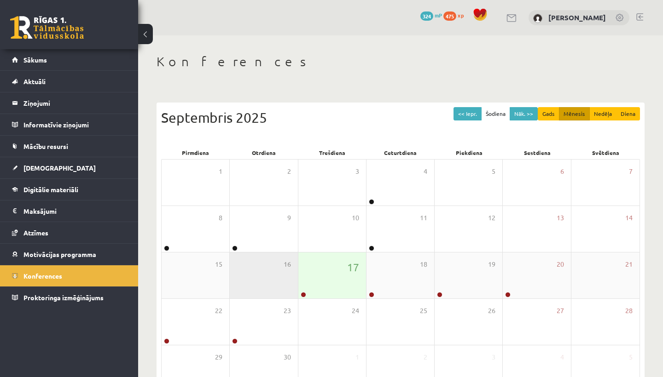
click at [267, 282] on div "16" at bounding box center [264, 276] width 68 height 46
click at [324, 274] on div "17" at bounding box center [332, 276] width 68 height 46
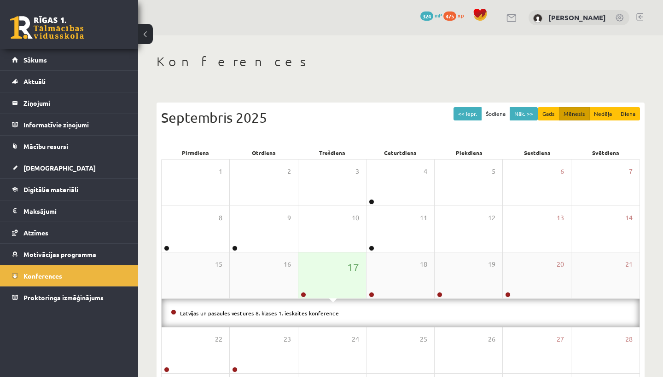
click at [320, 275] on div "17" at bounding box center [332, 276] width 68 height 46
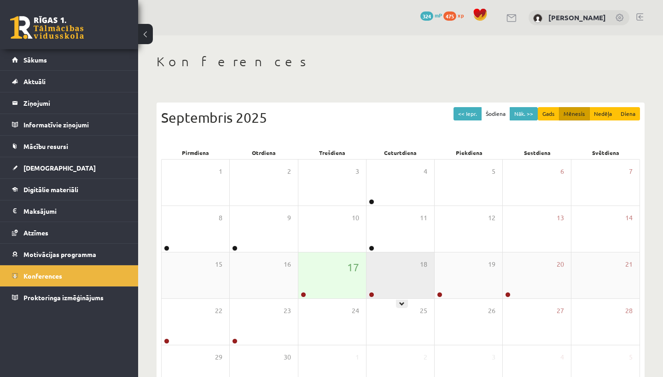
click at [374, 282] on div "18" at bounding box center [400, 276] width 68 height 46
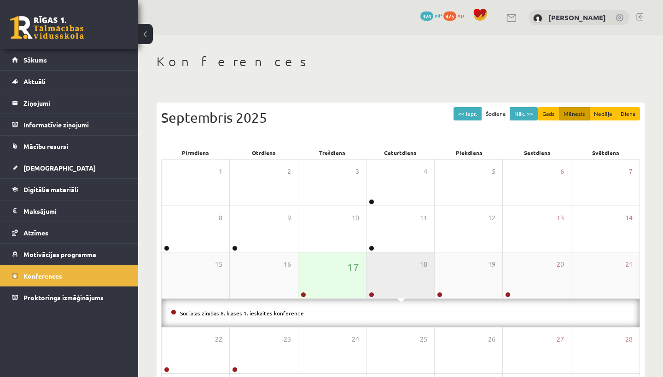
click at [417, 258] on div "18" at bounding box center [400, 276] width 68 height 46
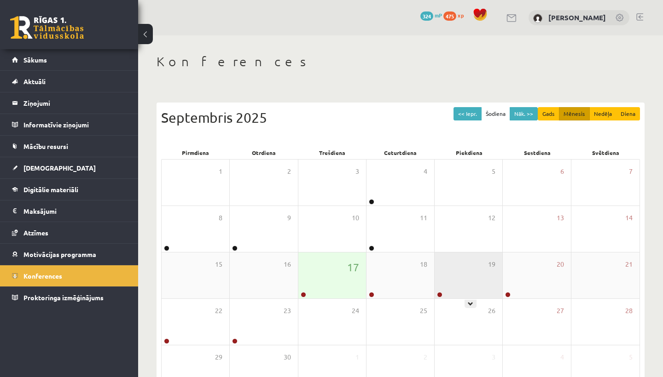
click at [481, 278] on div "19" at bounding box center [468, 276] width 68 height 46
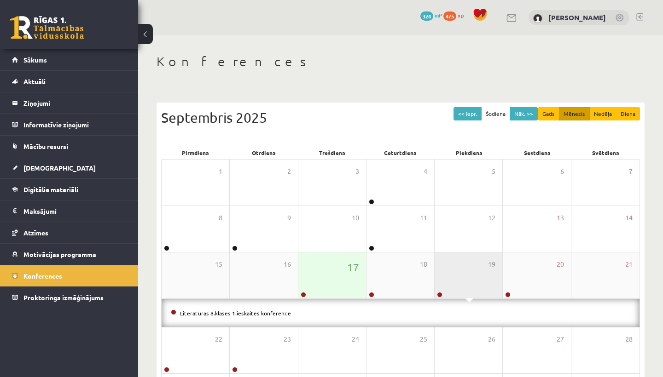
click at [481, 278] on div "19" at bounding box center [468, 276] width 68 height 46
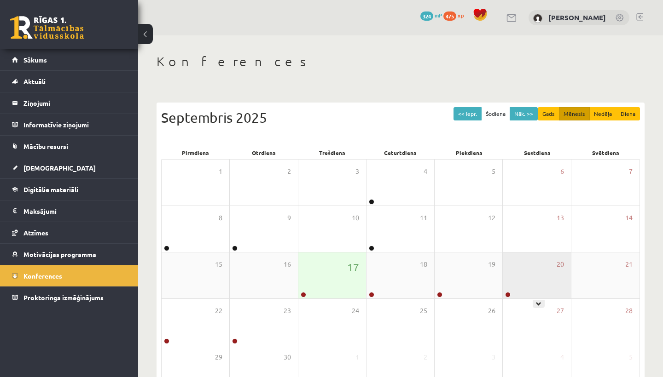
click at [530, 285] on div "20" at bounding box center [537, 276] width 68 height 46
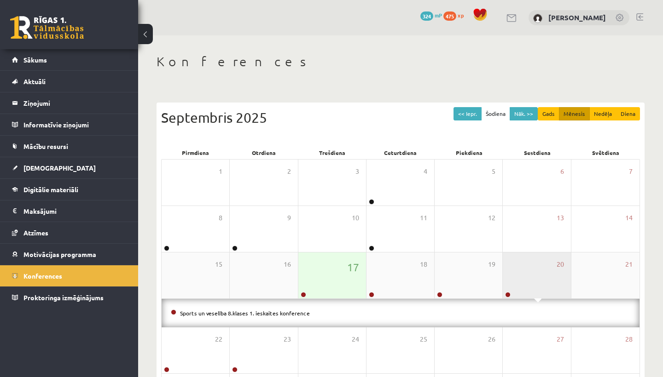
click at [530, 285] on div "20" at bounding box center [537, 276] width 68 height 46
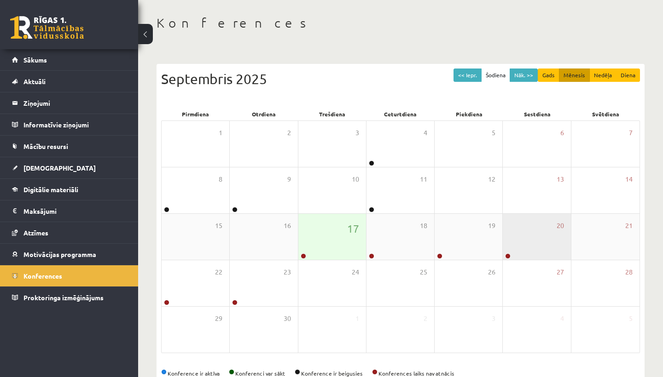
scroll to position [39, 0]
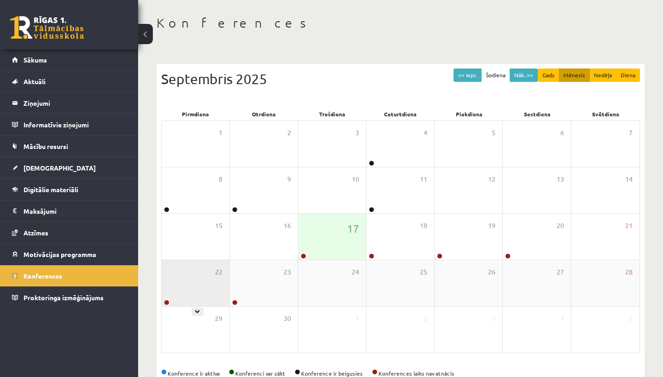
click at [186, 269] on div "22" at bounding box center [196, 283] width 68 height 46
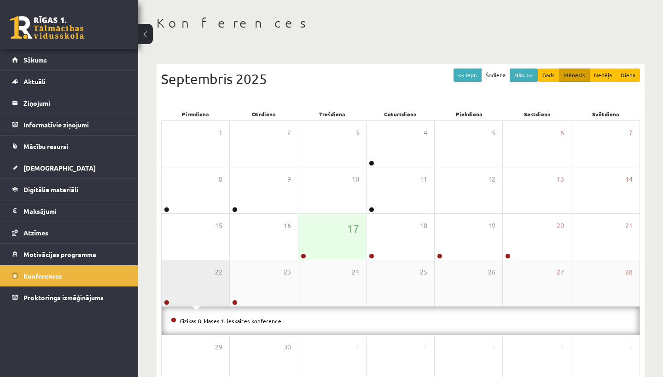
click at [186, 268] on div "22" at bounding box center [196, 283] width 68 height 46
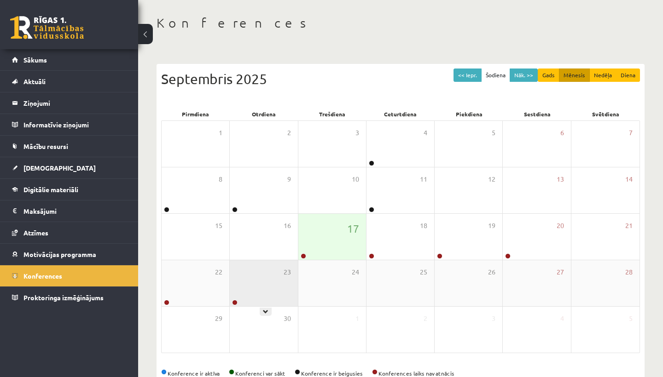
click at [274, 289] on div "23" at bounding box center [264, 283] width 68 height 46
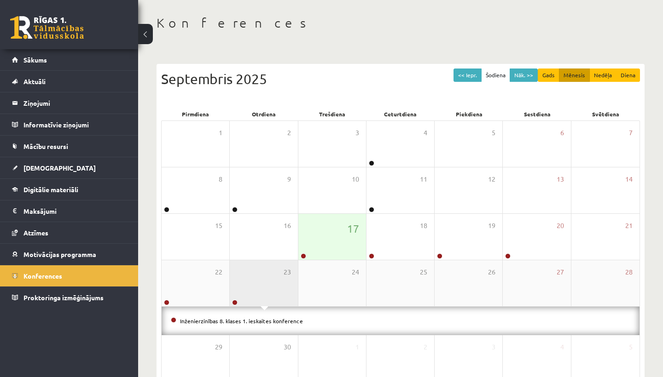
click at [274, 289] on div "23" at bounding box center [264, 283] width 68 height 46
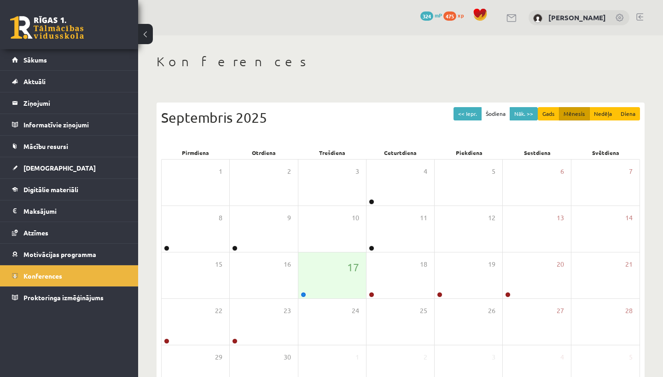
scroll to position [39, 0]
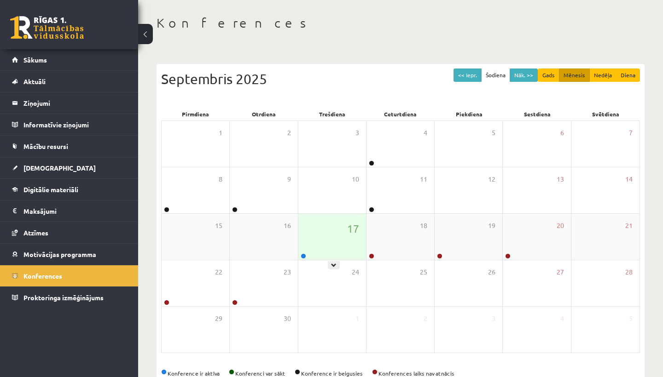
click at [332, 232] on div "17" at bounding box center [332, 237] width 68 height 46
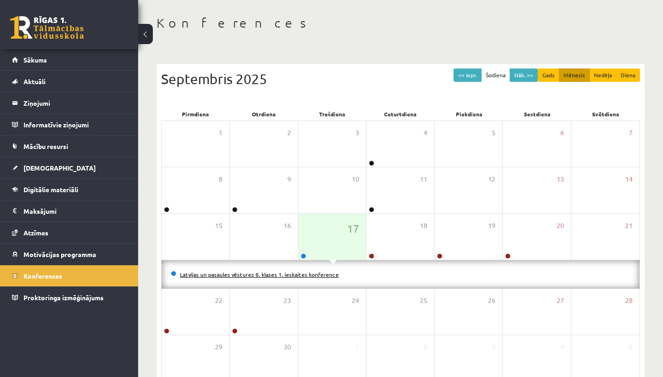
click at [312, 274] on link "Latvijas un pasaules vēstures 8. klases 1. ieskaites konference" at bounding box center [259, 274] width 159 height 7
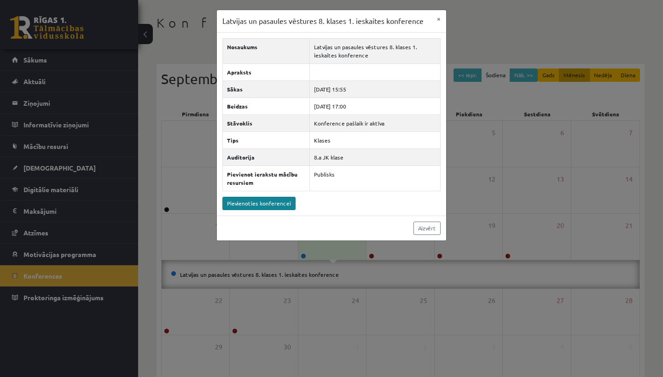
click at [285, 198] on link "Pievienoties konferencei" at bounding box center [258, 203] width 73 height 13
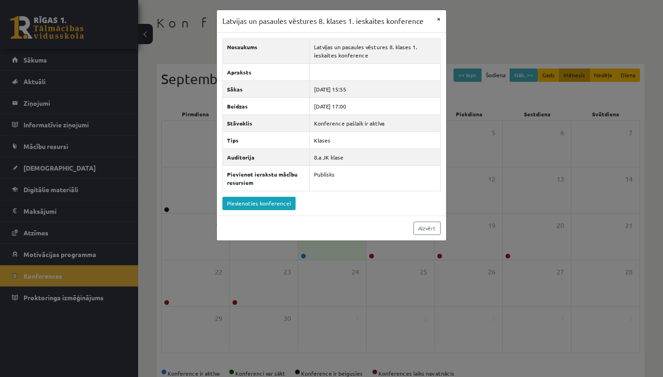
click at [439, 19] on button "×" at bounding box center [438, 18] width 15 height 17
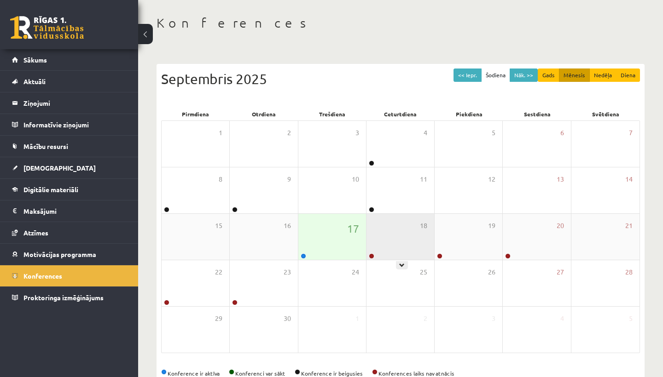
click at [397, 238] on div "18" at bounding box center [400, 237] width 68 height 46
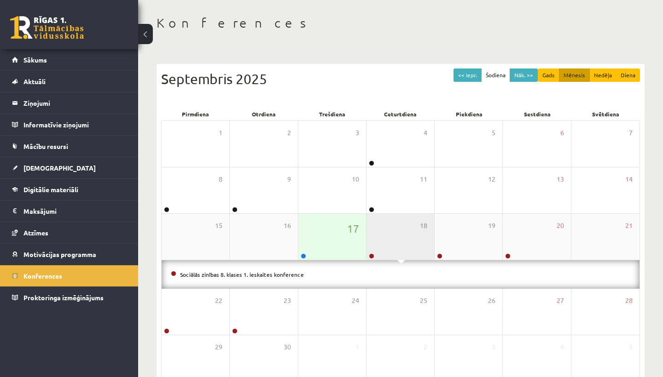
click at [402, 223] on div "18" at bounding box center [400, 237] width 68 height 46
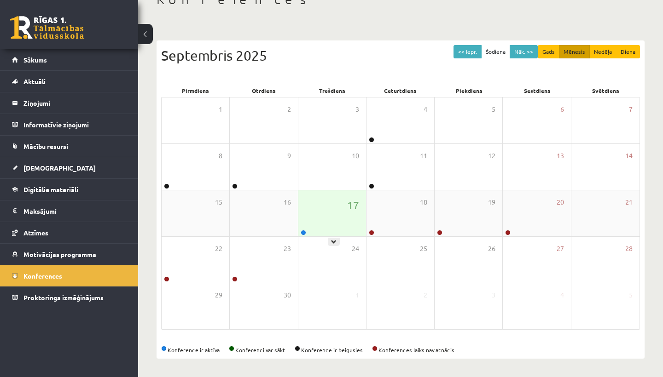
scroll to position [62, 0]
click at [333, 235] on div "17" at bounding box center [332, 214] width 68 height 46
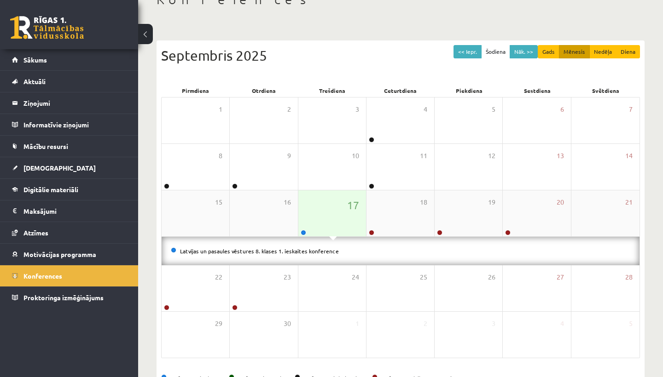
click at [333, 235] on div "17" at bounding box center [332, 214] width 68 height 46
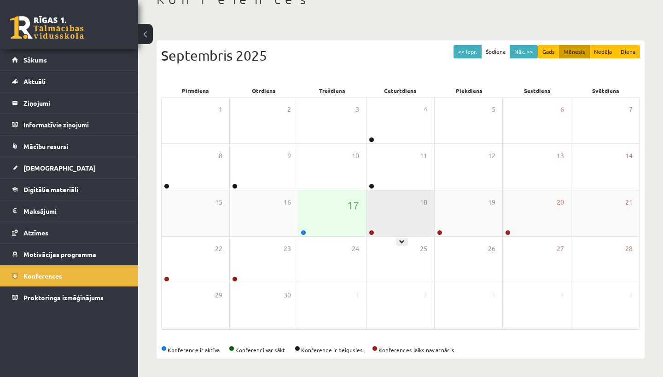
click at [401, 209] on div "18" at bounding box center [400, 214] width 68 height 46
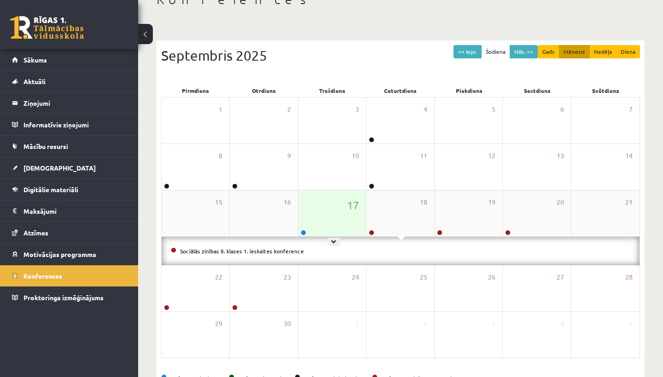
click at [342, 227] on div "17" at bounding box center [332, 214] width 68 height 46
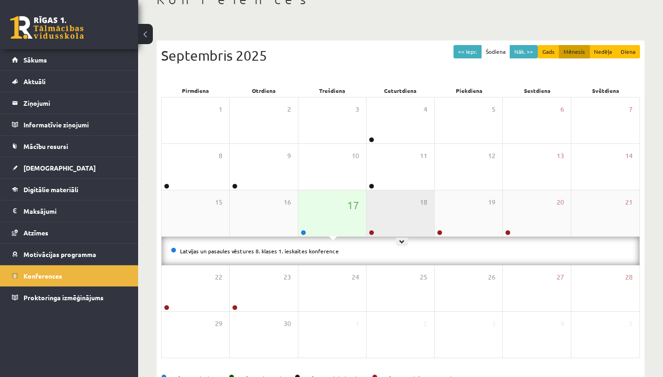
click at [406, 205] on div "18" at bounding box center [400, 214] width 68 height 46
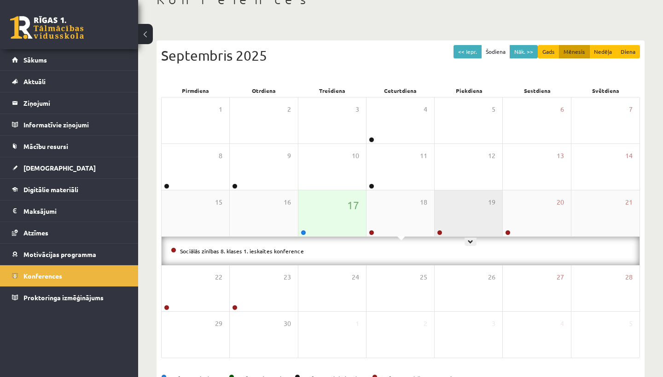
click at [459, 224] on div "19" at bounding box center [468, 214] width 68 height 46
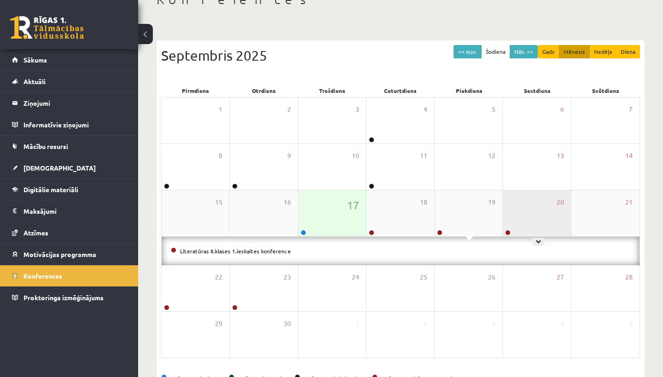
click at [526, 222] on div "20" at bounding box center [537, 214] width 68 height 46
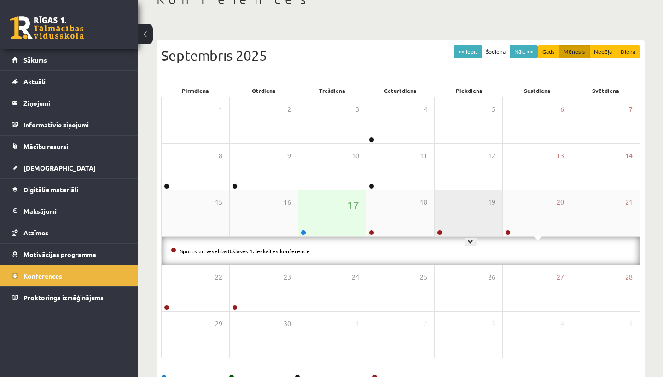
click at [481, 230] on div "19" at bounding box center [468, 214] width 68 height 46
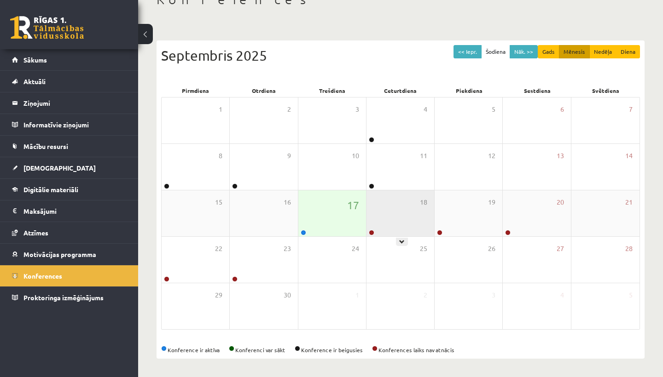
click at [414, 209] on div "18" at bounding box center [400, 214] width 68 height 46
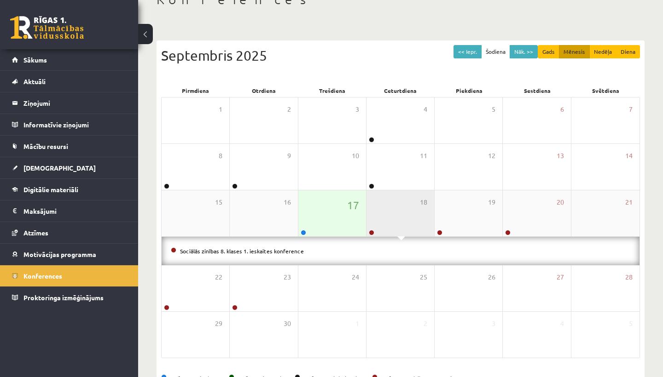
click at [414, 209] on div "18" at bounding box center [400, 214] width 68 height 46
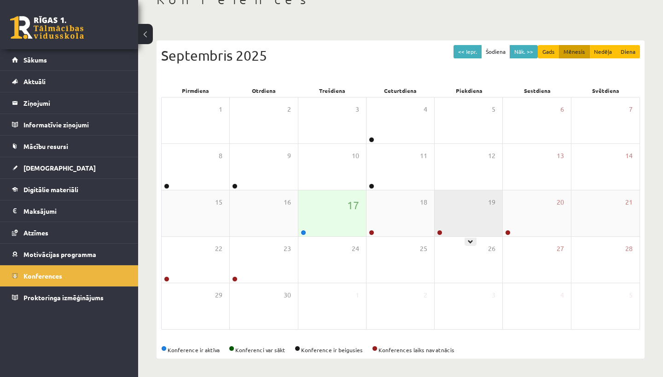
click at [464, 208] on div "19" at bounding box center [468, 214] width 68 height 46
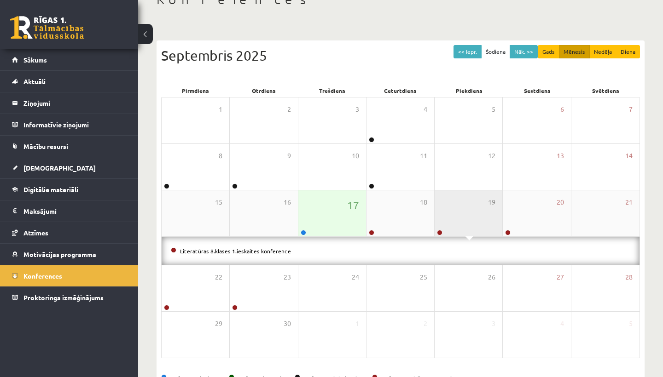
click at [464, 208] on div "19" at bounding box center [468, 214] width 68 height 46
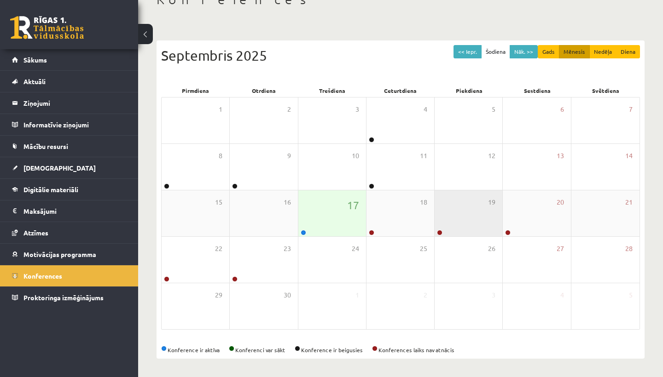
click at [500, 208] on div "19" at bounding box center [468, 214] width 68 height 46
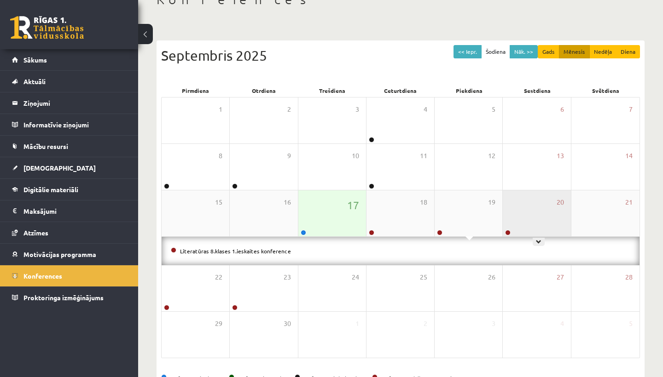
click at [509, 208] on div "20" at bounding box center [537, 214] width 68 height 46
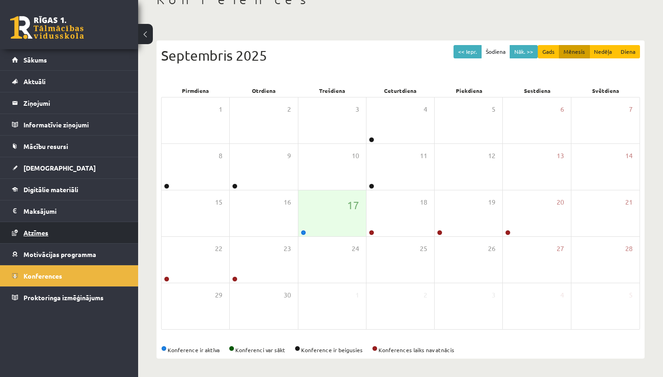
click at [67, 239] on link "Atzīmes" at bounding box center [69, 232] width 115 height 21
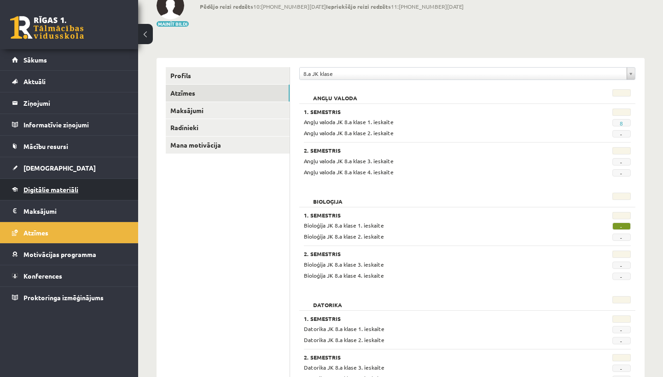
click at [61, 190] on span "Digitālie materiāli" at bounding box center [50, 189] width 55 height 8
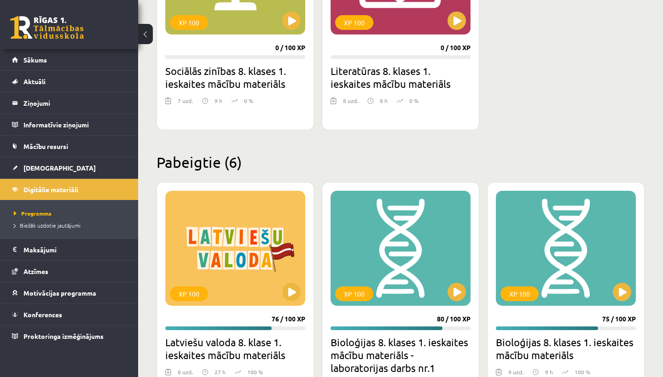
scroll to position [956, 0]
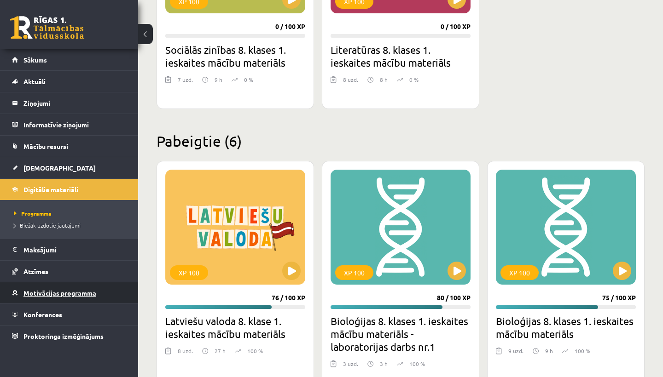
click at [60, 293] on span "Motivācijas programma" at bounding box center [59, 293] width 73 height 8
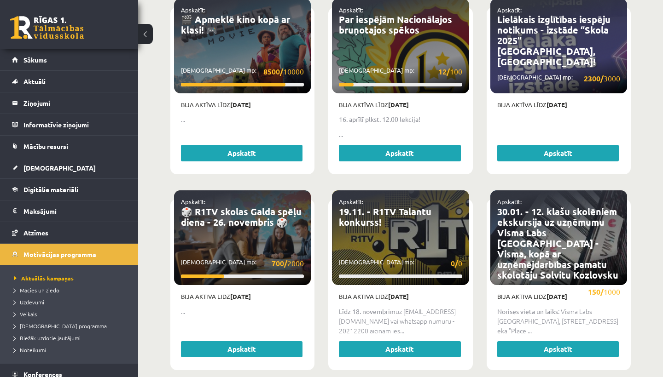
scroll to position [689, 0]
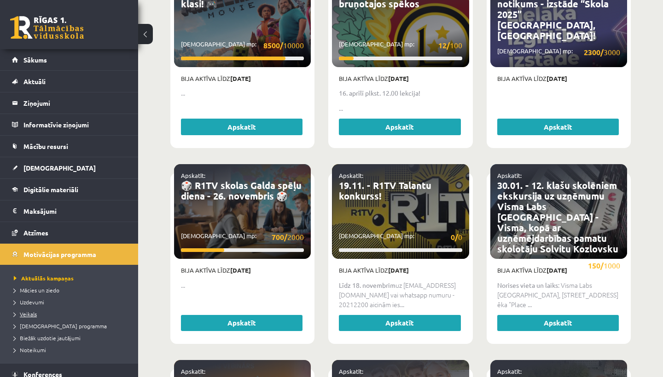
click at [35, 315] on span "Veikals" at bounding box center [25, 314] width 23 height 7
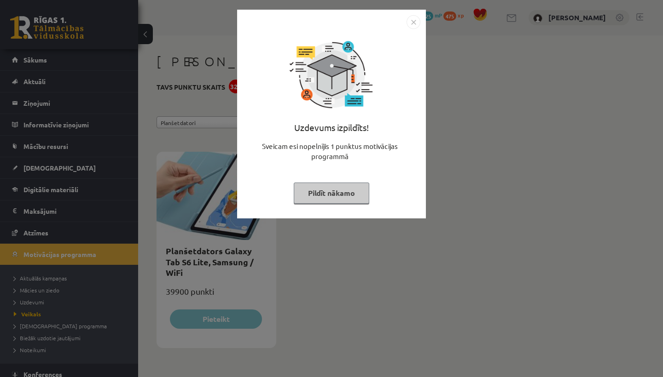
click at [411, 17] on img "Close" at bounding box center [413, 22] width 14 height 14
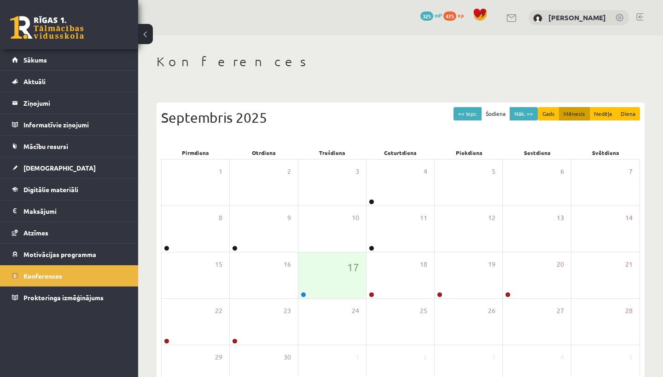
click at [467, 36] on div "Konferences << Iepr. Šodiena Nāk. >> Gads Mēnesis Nedēļa Diena [DATE] Pirmdiena…" at bounding box center [400, 237] width 525 height 404
